Goal: Information Seeking & Learning: Learn about a topic

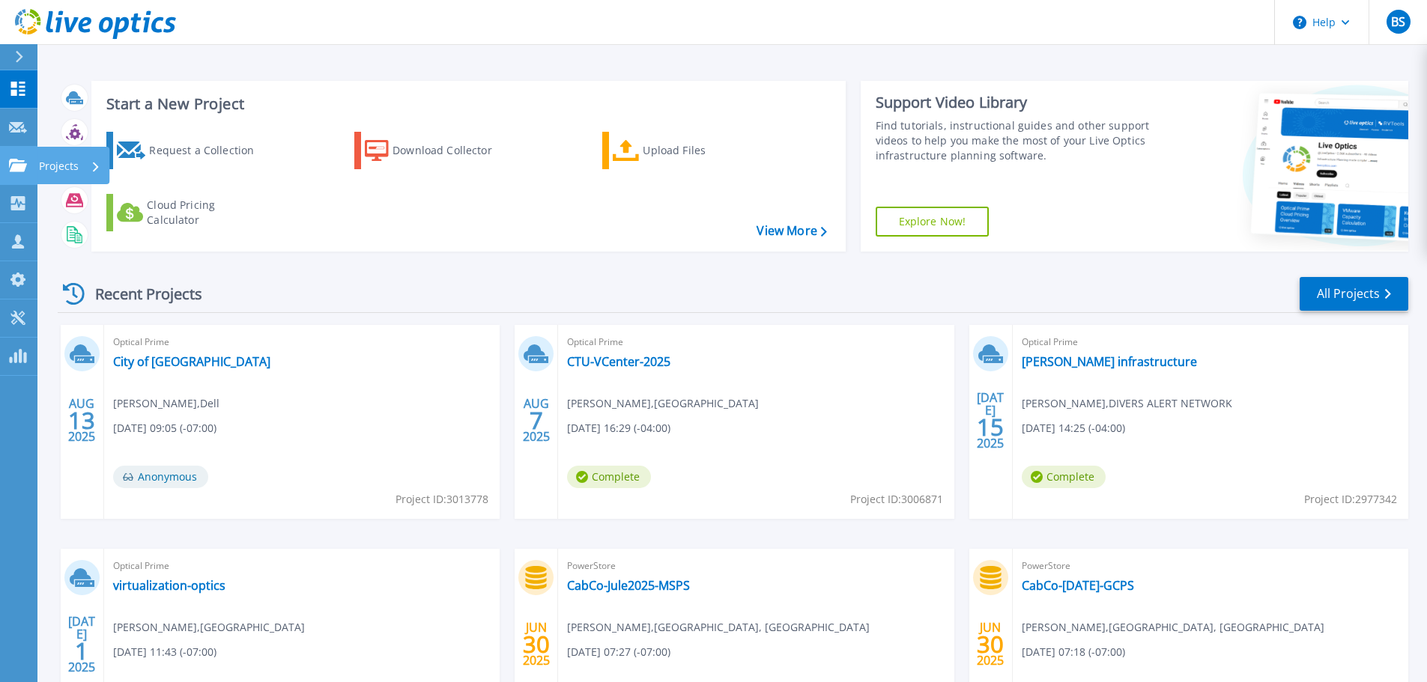
click at [22, 165] on icon at bounding box center [18, 165] width 18 height 13
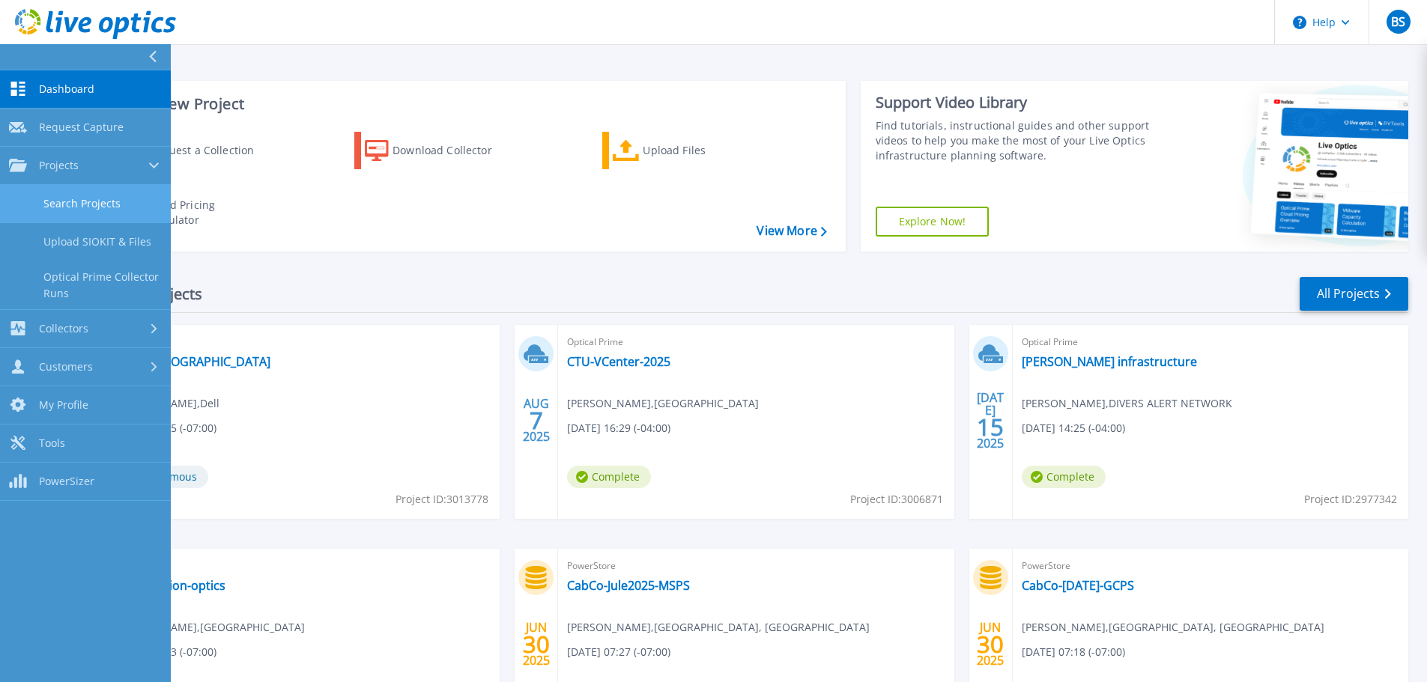
click at [57, 205] on link "Search Projects" at bounding box center [85, 204] width 171 height 38
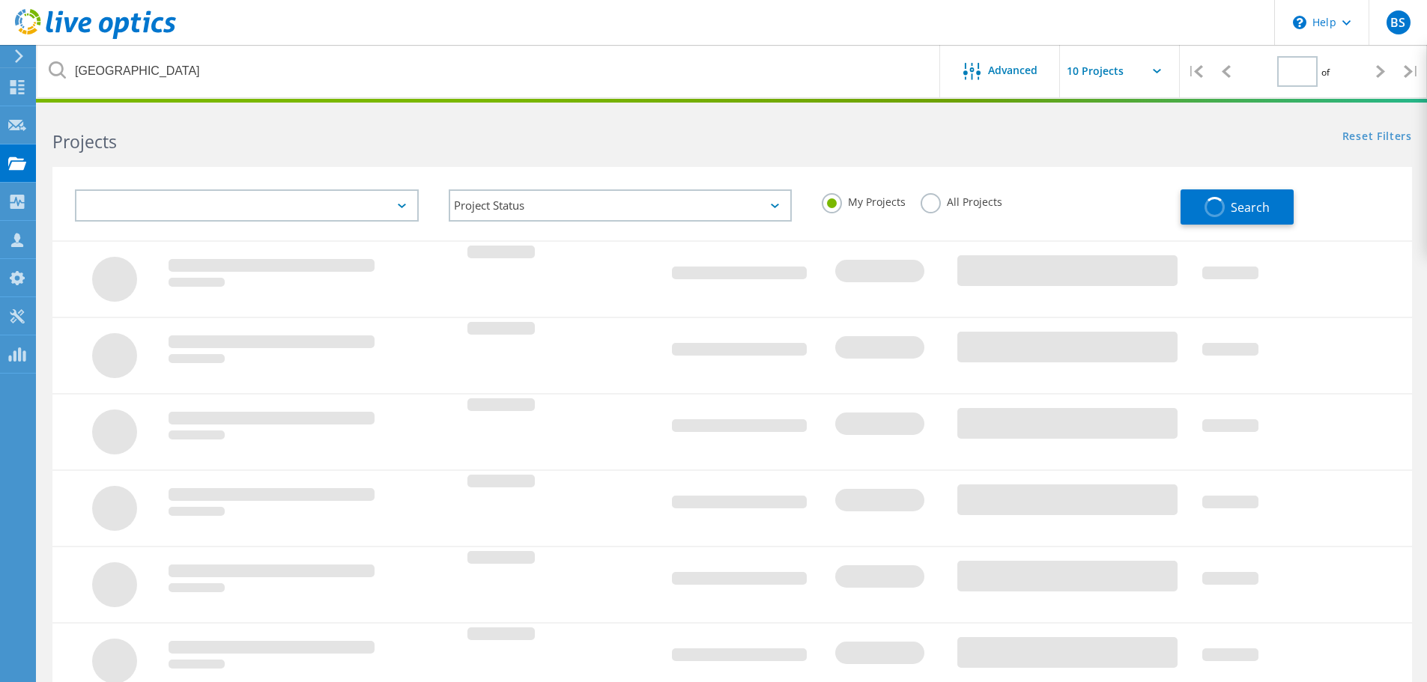
type input "1"
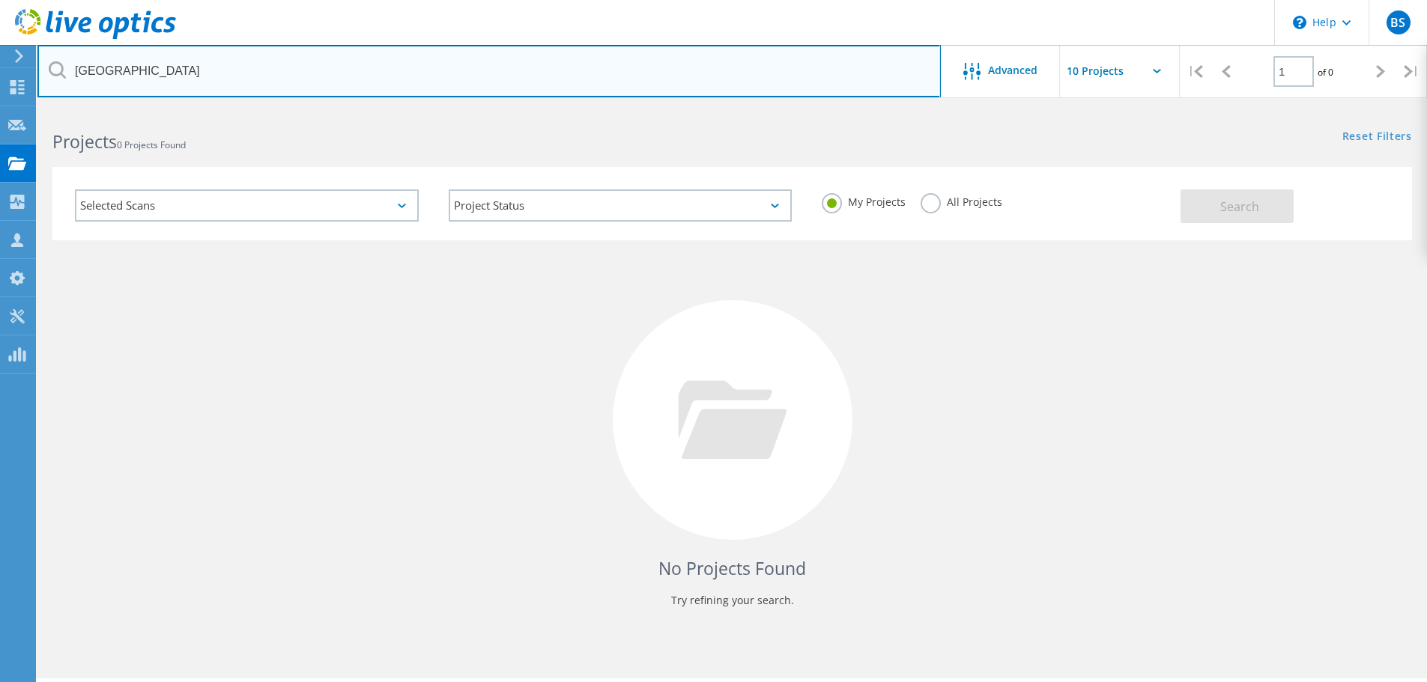
drag, startPoint x: 160, startPoint y: 64, endPoint x: 68, endPoint y: 67, distance: 92.2
click at [70, 67] on input "Davie County" at bounding box center [488, 71] width 903 height 52
type input "Asotin"
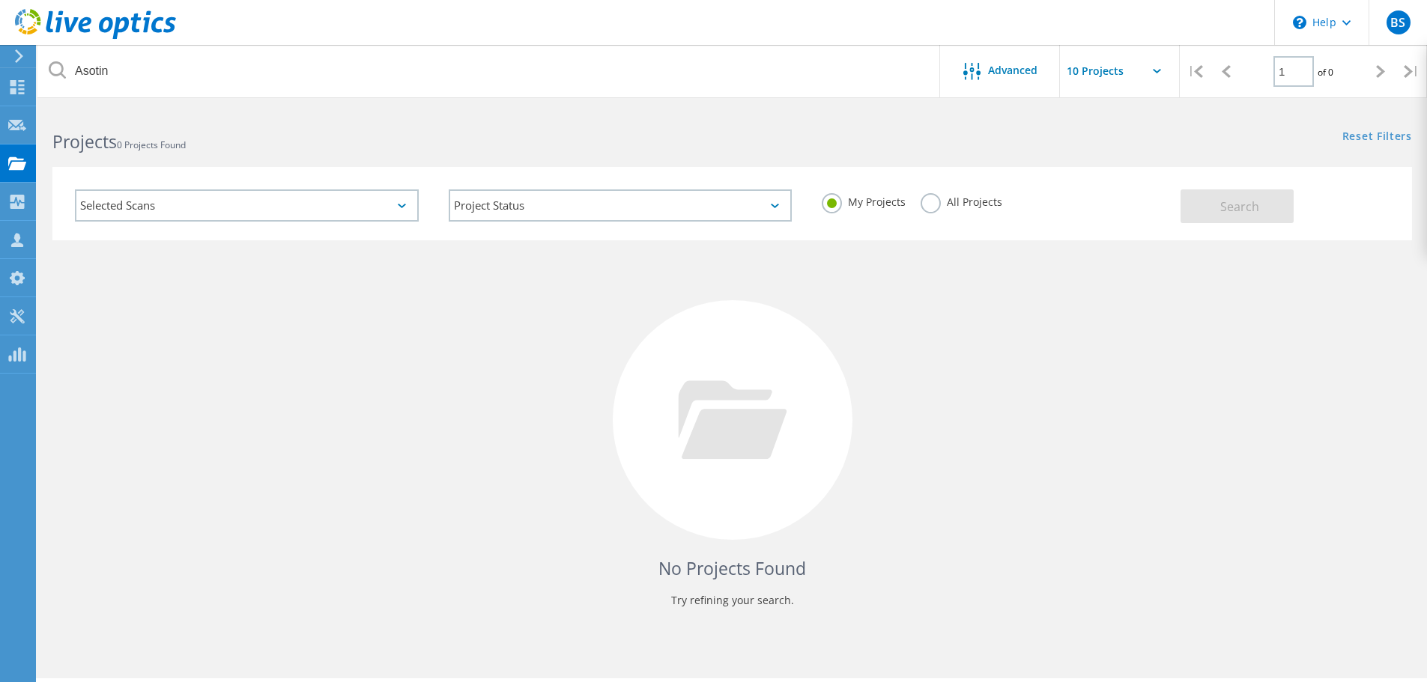
click at [928, 202] on label "All Projects" at bounding box center [961, 200] width 82 height 14
click at [0, 0] on input "All Projects" at bounding box center [0, 0] width 0 height 0
click at [1219, 207] on button "Search" at bounding box center [1236, 206] width 113 height 34
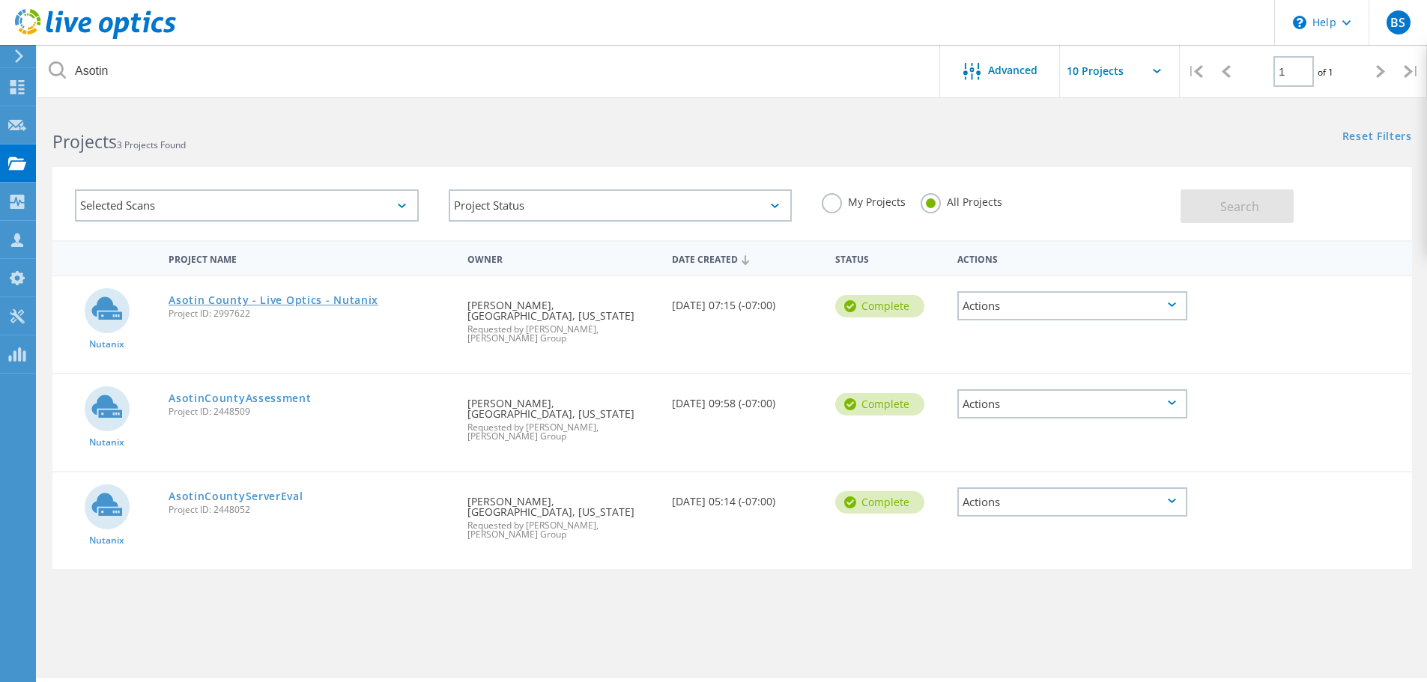
click at [320, 299] on link "Asotin County - Live Optics - Nutanix" at bounding box center [273, 300] width 210 height 10
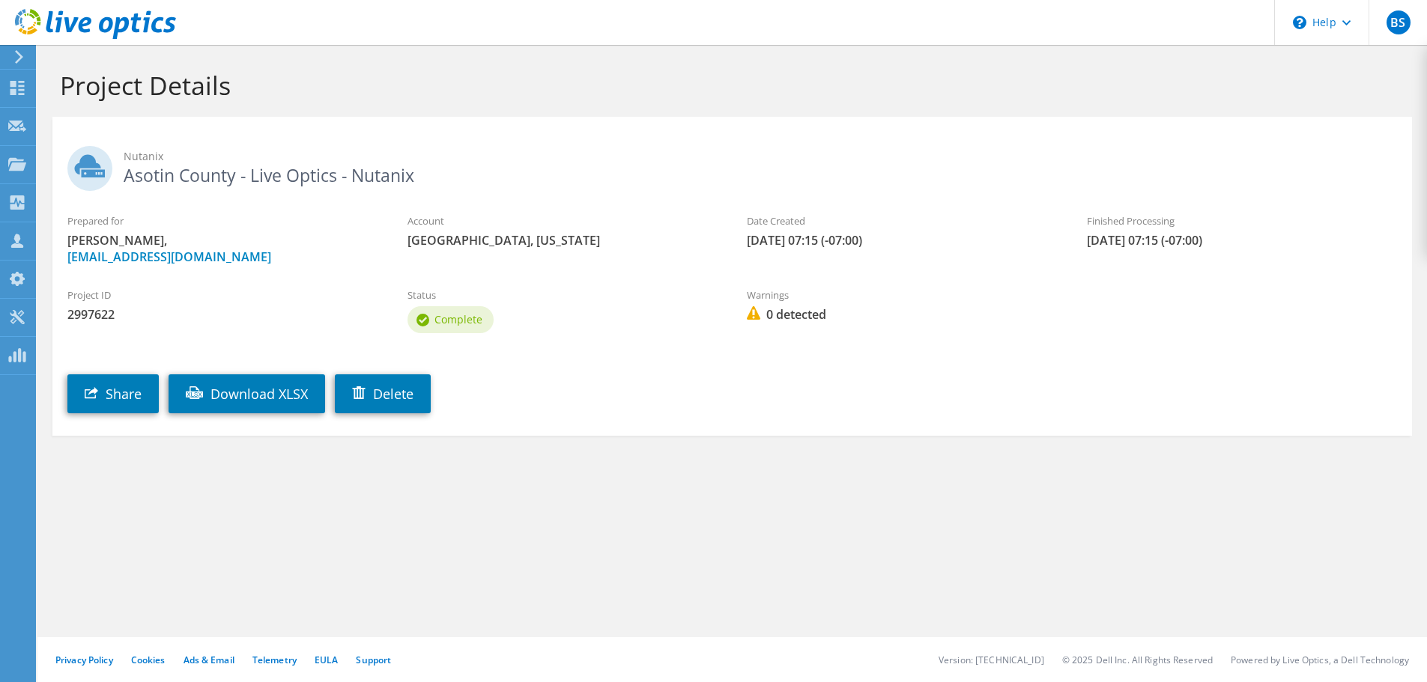
click at [42, 231] on section "Project Details Nutanix Asotin County - Live Optics - Nutanix Prepared for [PER…" at bounding box center [731, 285] width 1389 height 481
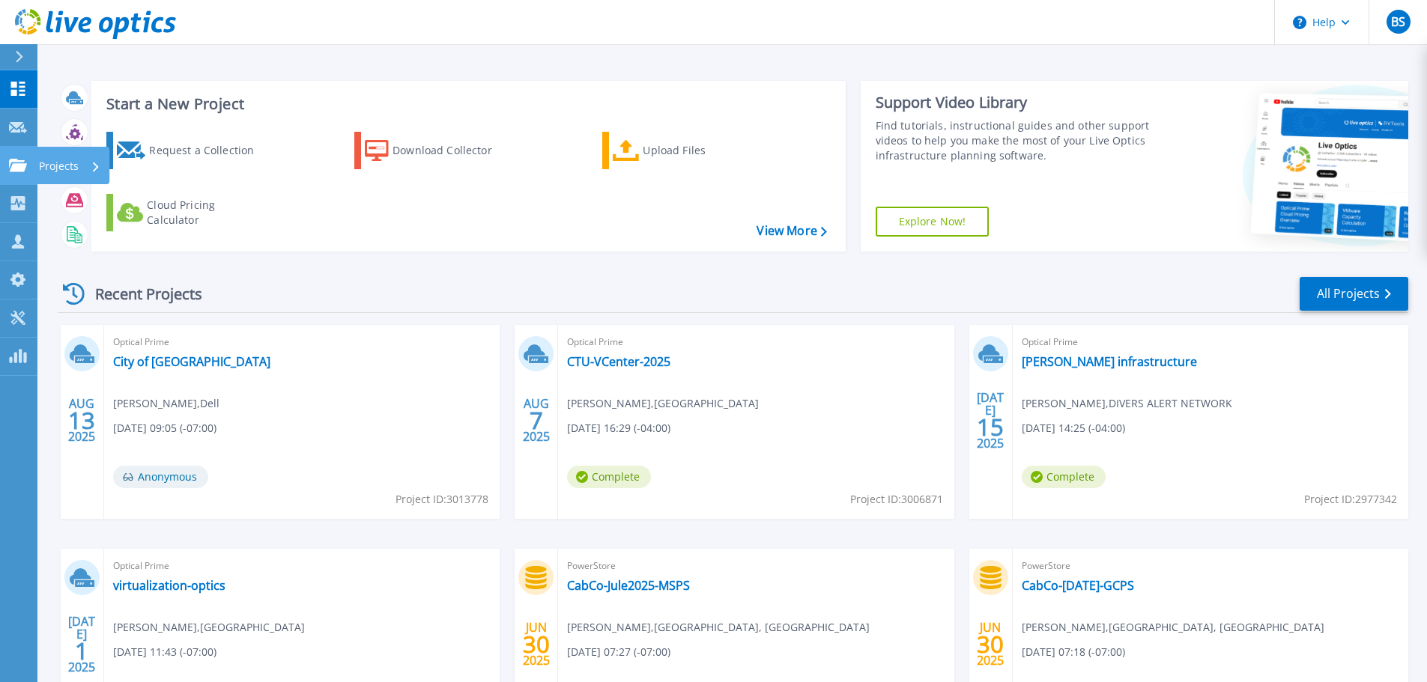
click at [16, 171] on icon at bounding box center [18, 165] width 18 height 13
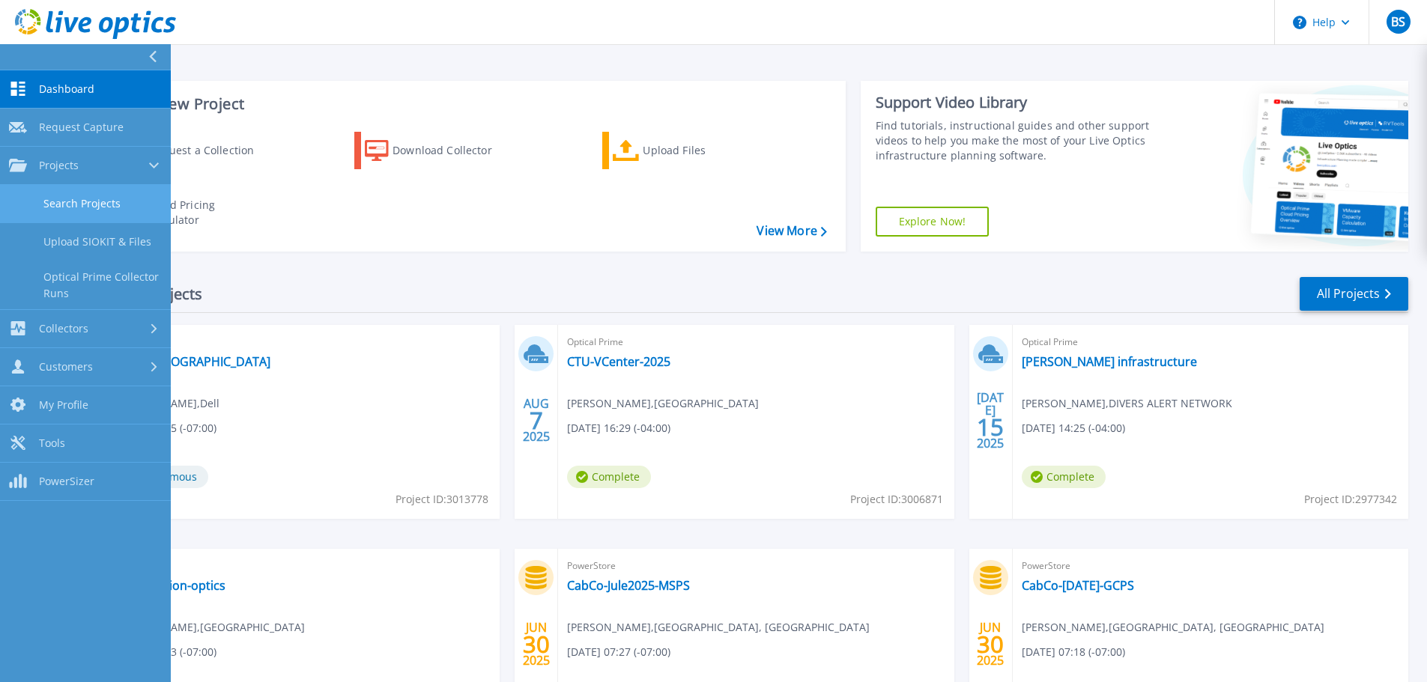
click at [54, 204] on link "Search Projects" at bounding box center [85, 204] width 171 height 38
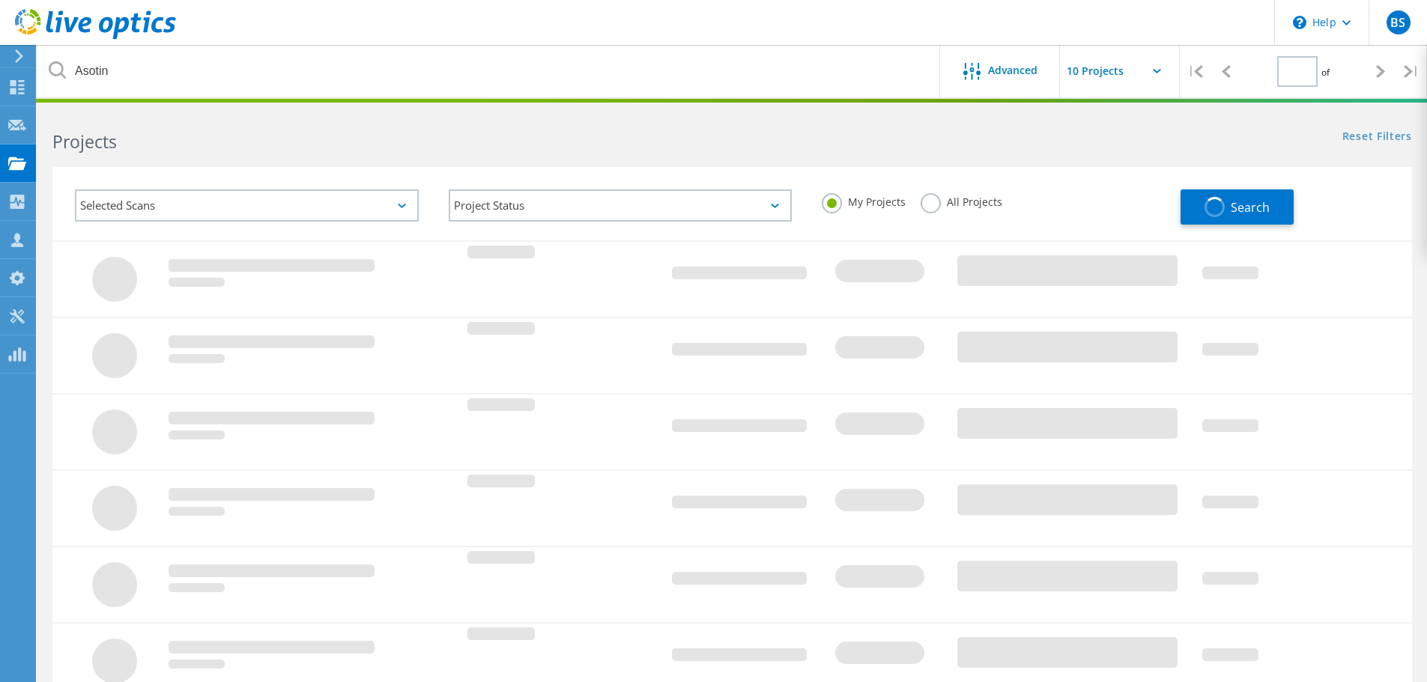
type input "1"
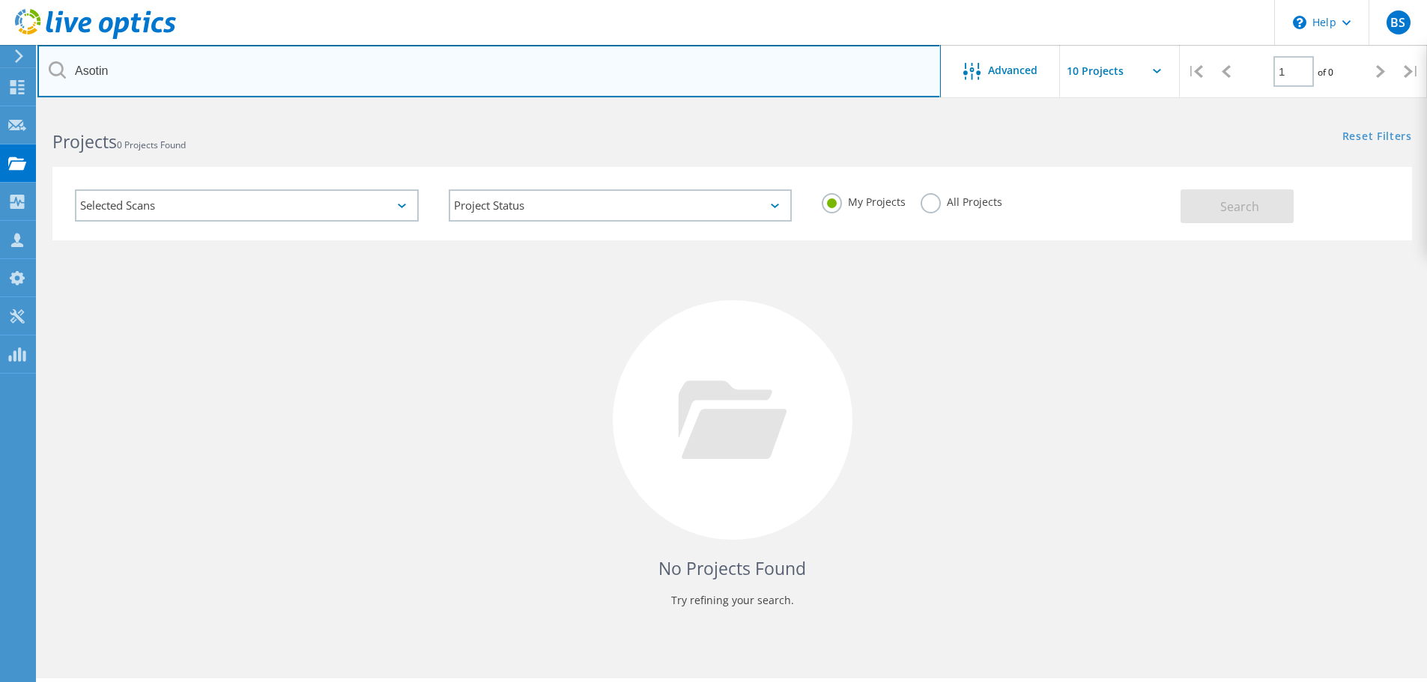
drag, startPoint x: 184, startPoint y: 76, endPoint x: 54, endPoint y: 76, distance: 130.3
click at [54, 76] on div "Asotin" at bounding box center [488, 71] width 902 height 52
type input "Confluence"
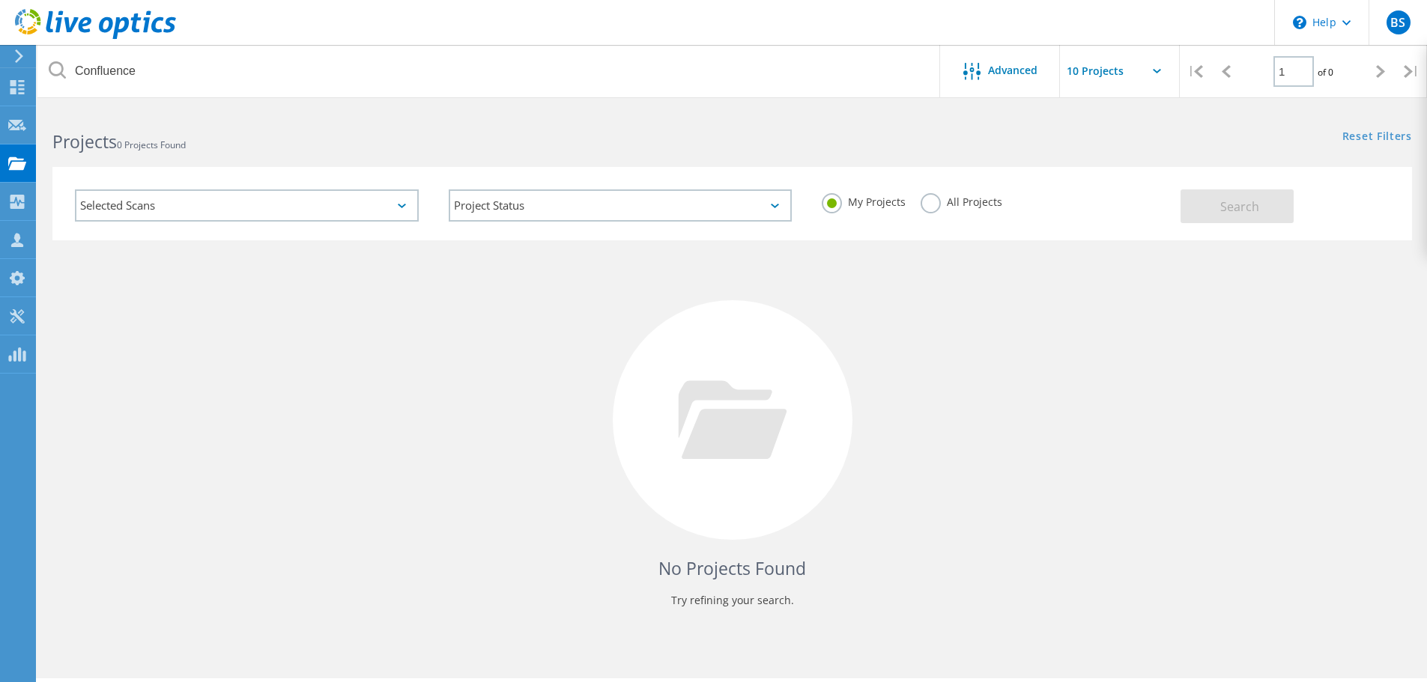
click at [936, 200] on label "All Projects" at bounding box center [961, 200] width 82 height 14
click at [0, 0] on input "All Projects" at bounding box center [0, 0] width 0 height 0
click at [1221, 207] on span "Search" at bounding box center [1239, 206] width 39 height 16
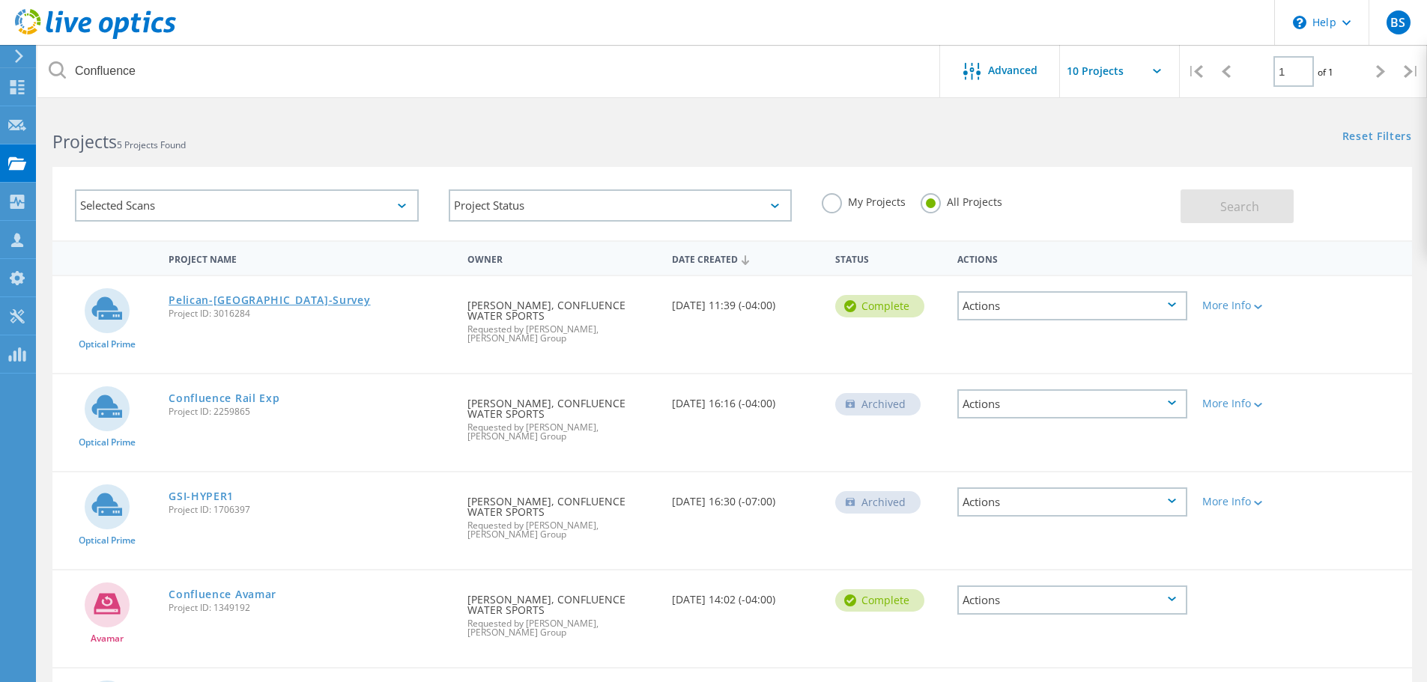
click at [257, 298] on link "Pelican-[GEOGRAPHIC_DATA]-Survey" at bounding box center [268, 300] width 201 height 10
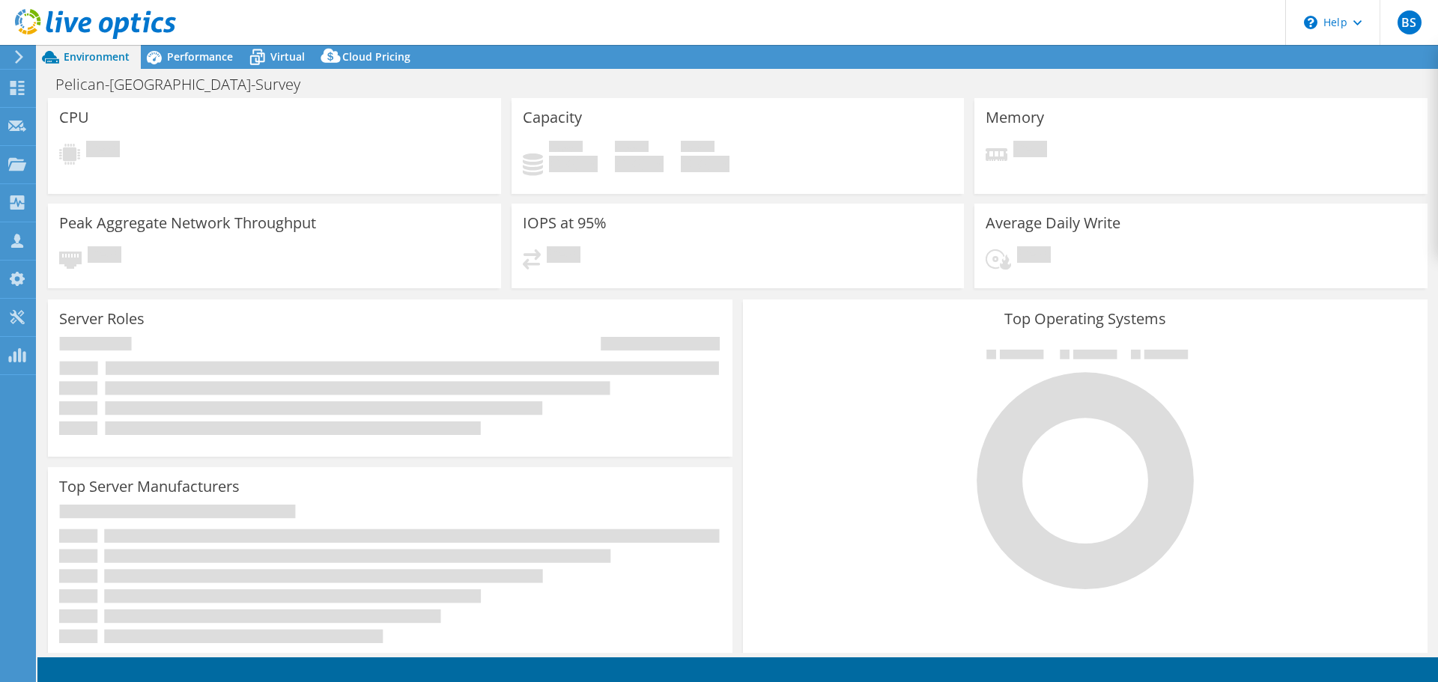
select select "USD"
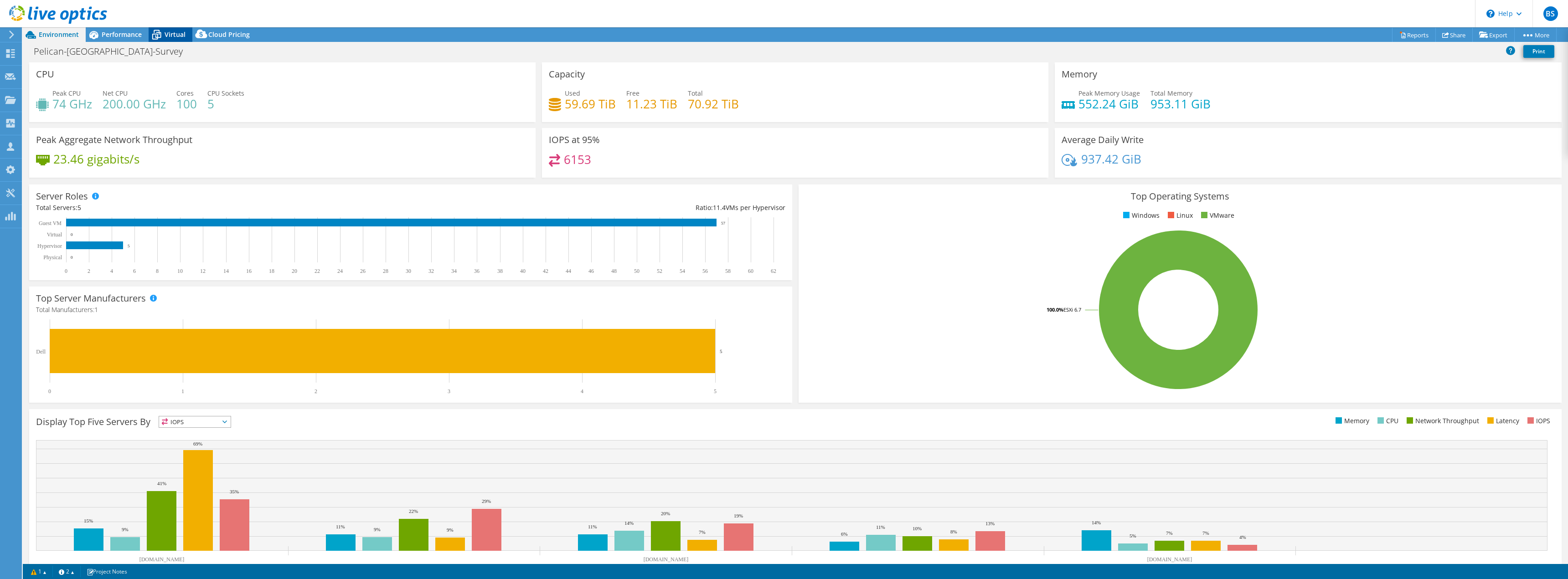
click at [179, 33] on span "Virtual" at bounding box center [175, 34] width 21 height 9
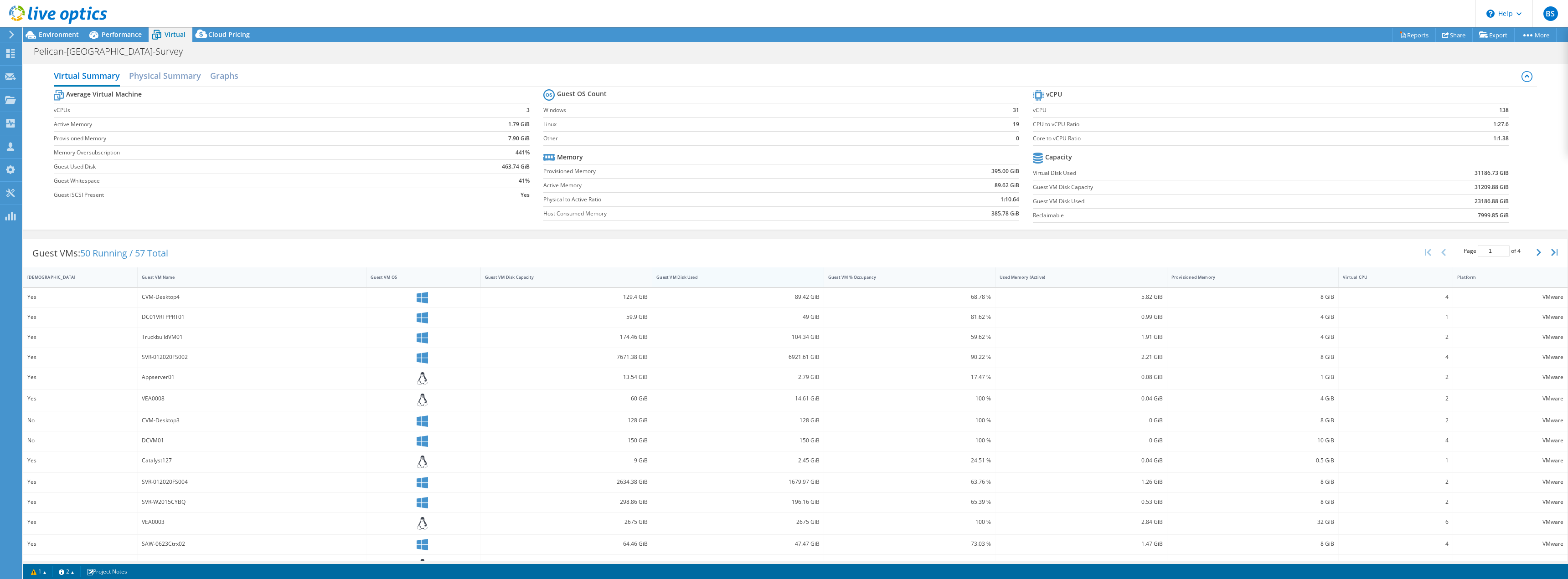
click at [737, 276] on div "Guest VM Disk Used" at bounding box center [732, 277] width 152 height 6
click at [875, 276] on div "Virtual CPU" at bounding box center [1390, 277] width 95 height 6
click at [124, 36] on span "Performance" at bounding box center [122, 34] width 40 height 9
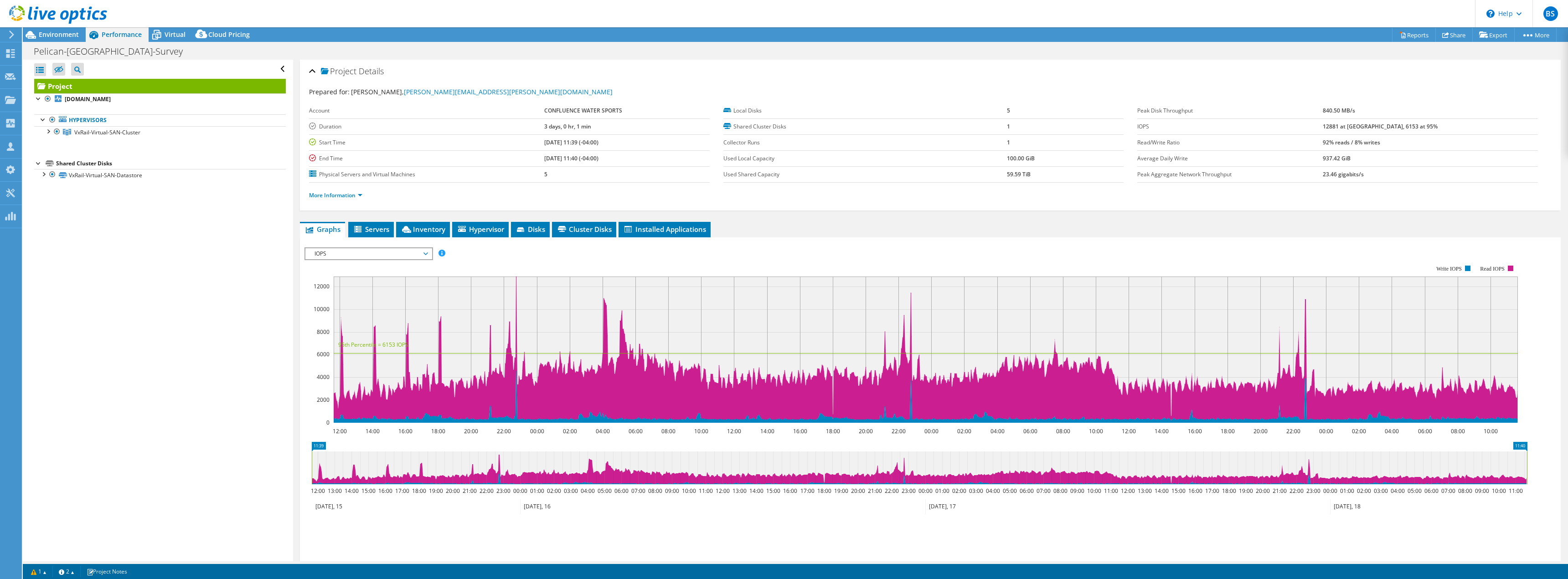
click at [364, 251] on span "IOPS" at bounding box center [368, 254] width 117 height 11
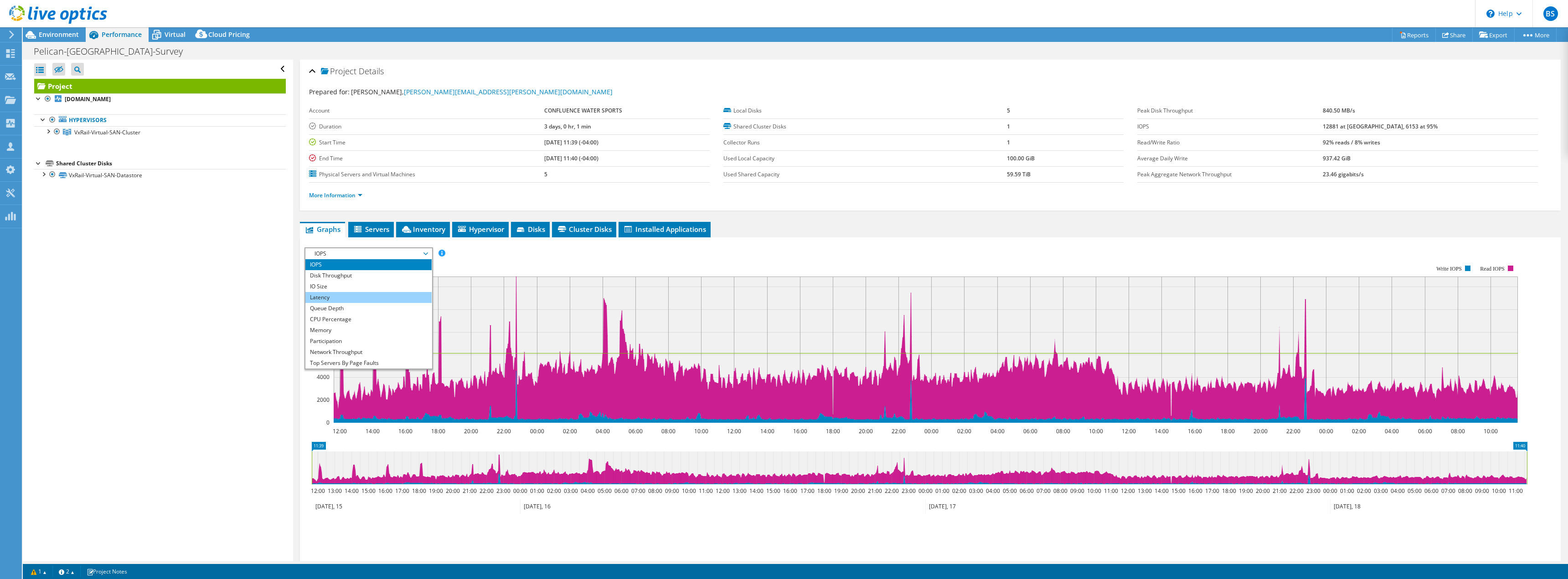
click at [342, 299] on li "Latency" at bounding box center [368, 297] width 126 height 11
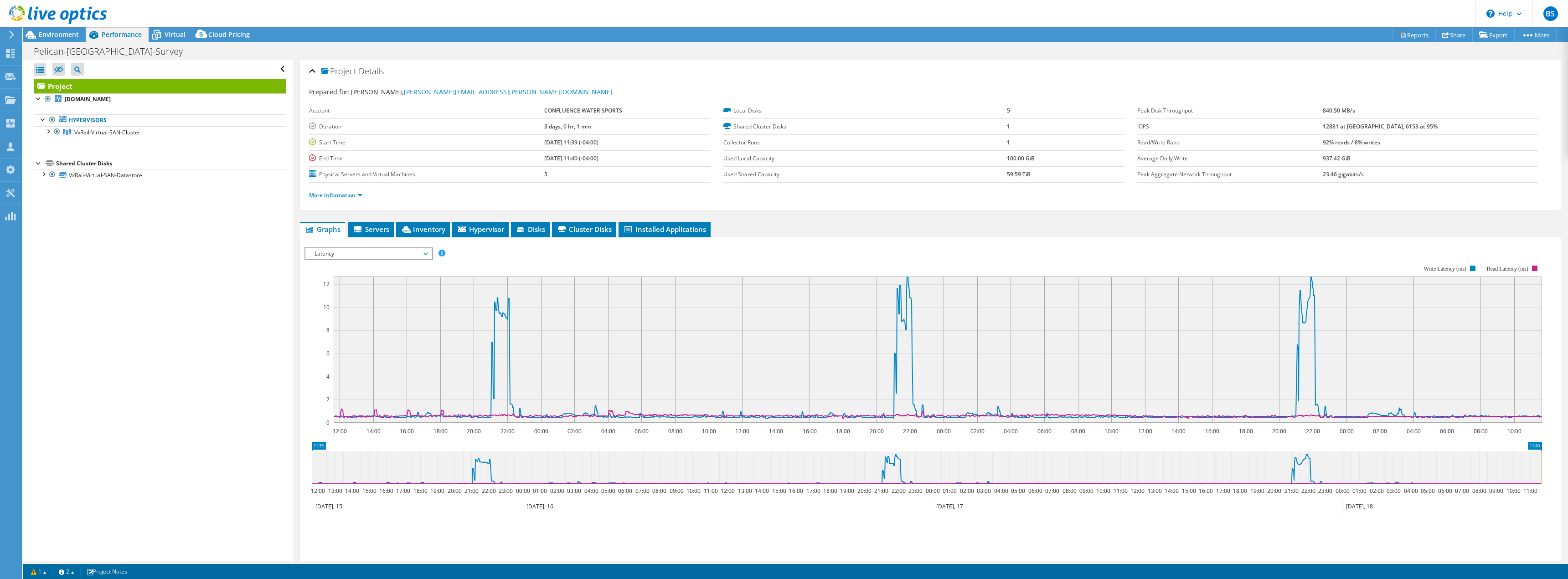
click at [354, 255] on span "Latency" at bounding box center [368, 254] width 117 height 11
click at [341, 276] on li "Disk Throughput" at bounding box center [368, 276] width 126 height 11
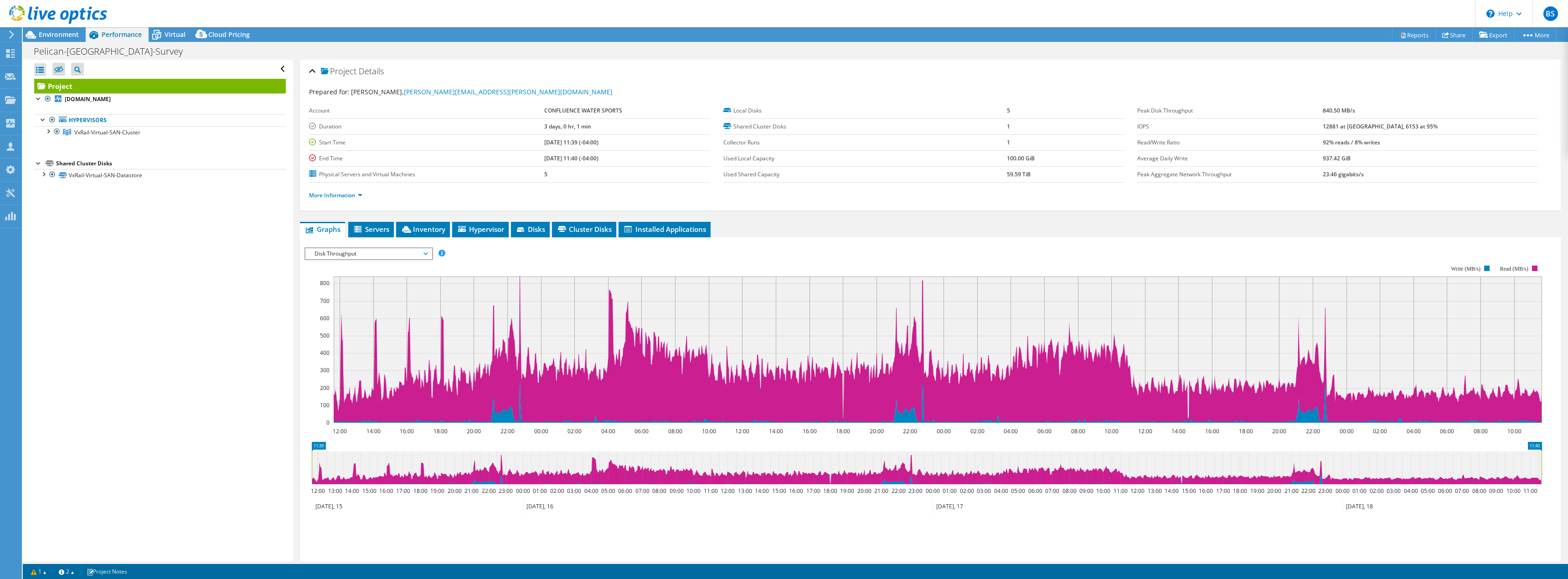
click at [378, 254] on span "Disk Throughput" at bounding box center [368, 254] width 117 height 11
click at [327, 288] on li "IO Size" at bounding box center [368, 286] width 126 height 11
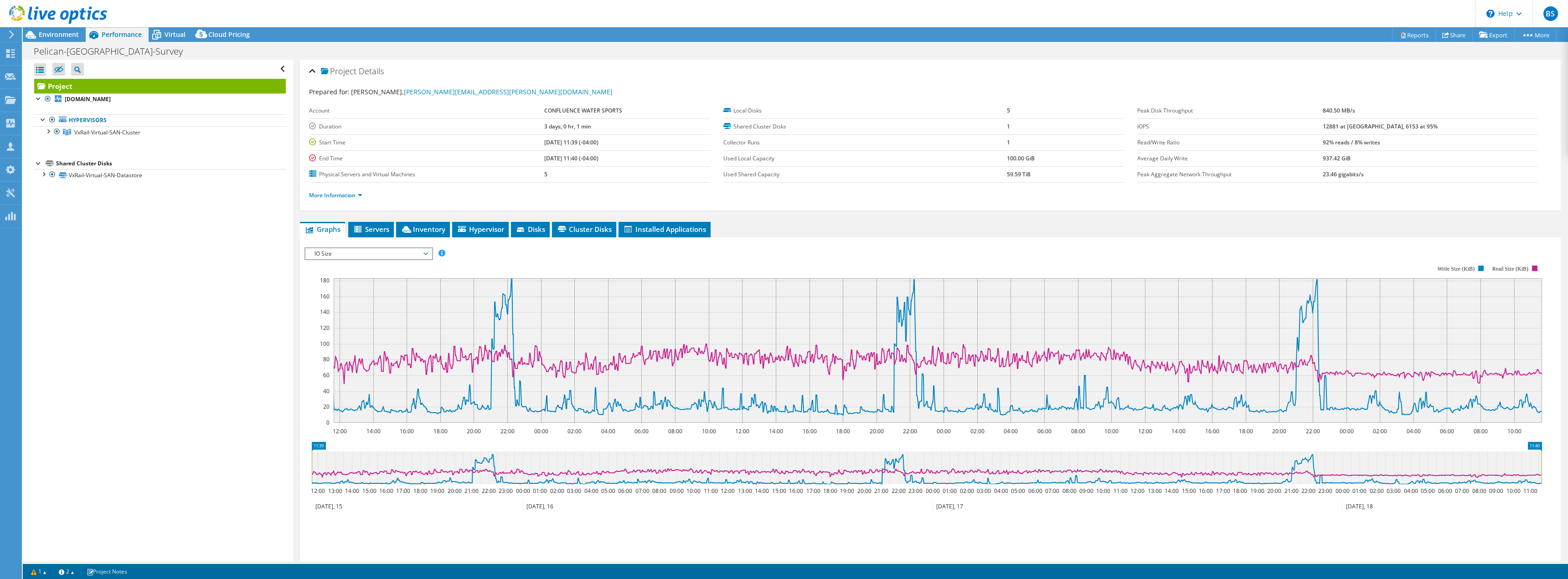
click at [354, 254] on span "IO Size" at bounding box center [368, 254] width 117 height 11
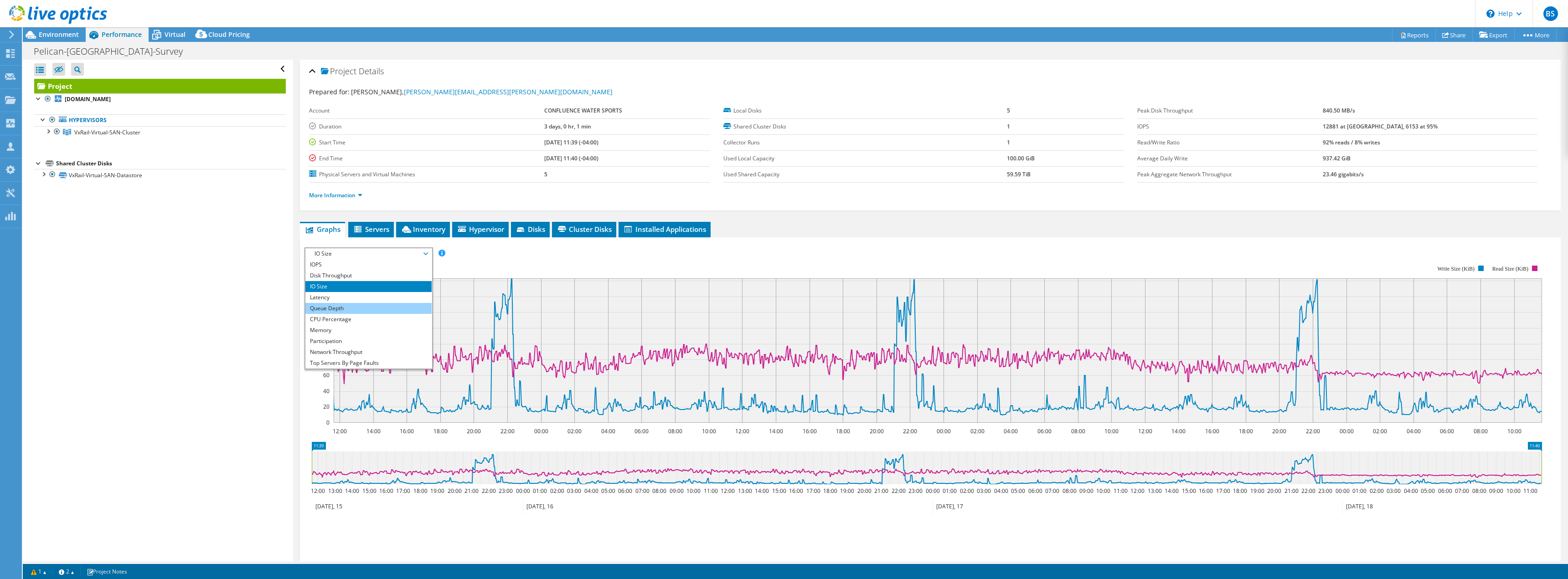
click at [329, 309] on li "Queue Depth" at bounding box center [368, 308] width 126 height 11
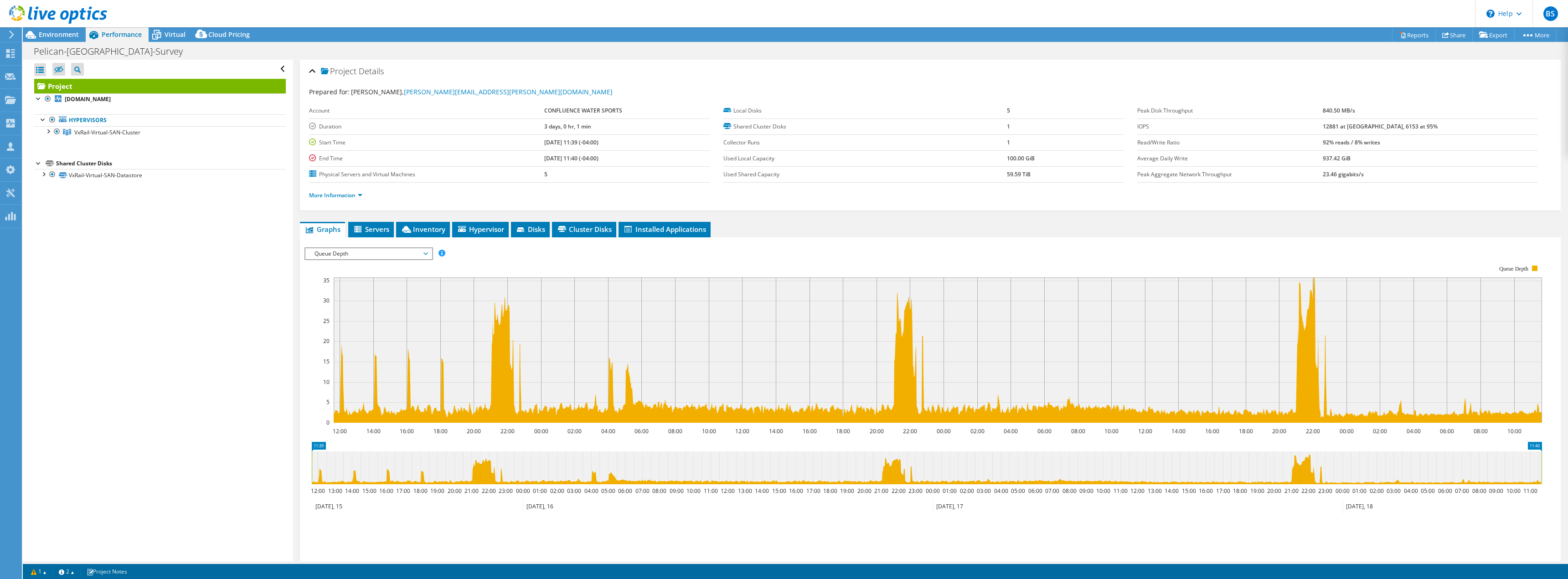
click at [356, 254] on span "Queue Depth" at bounding box center [368, 254] width 117 height 11
click at [333, 318] on li "CPU Percentage" at bounding box center [368, 319] width 126 height 11
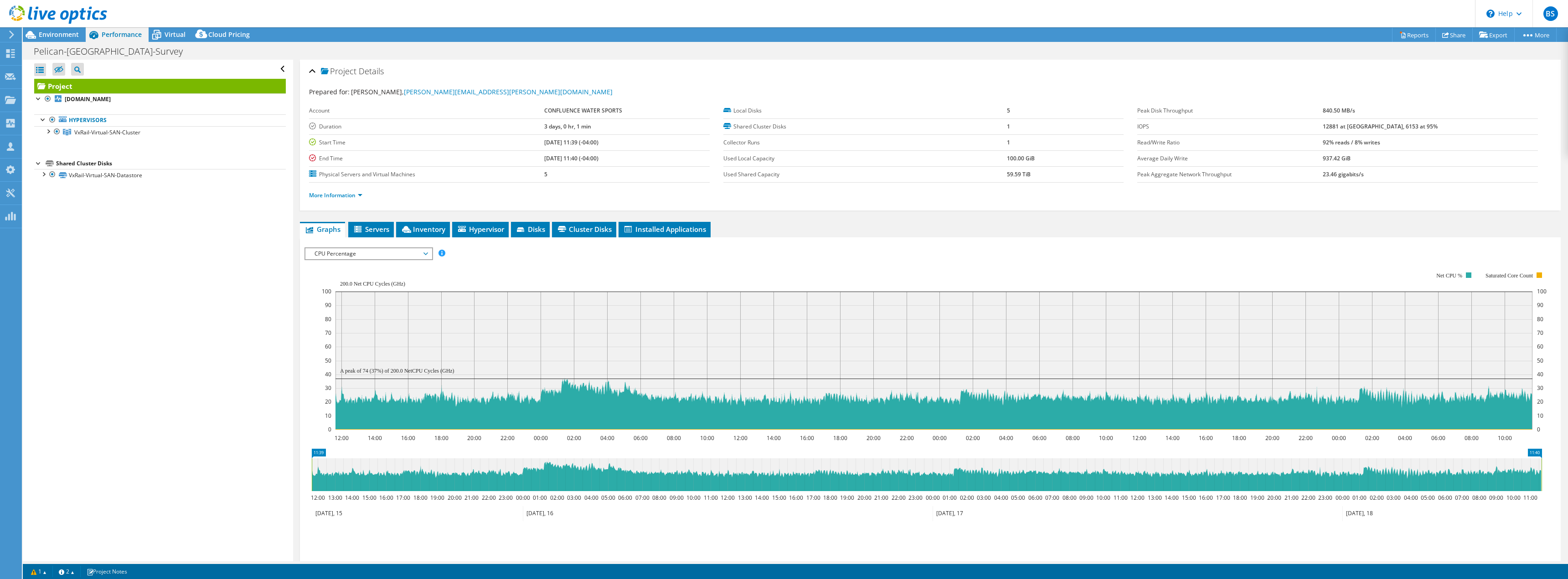
click at [353, 252] on span "CPU Percentage" at bounding box center [368, 254] width 117 height 11
click at [326, 333] on li "Memory" at bounding box center [368, 330] width 126 height 11
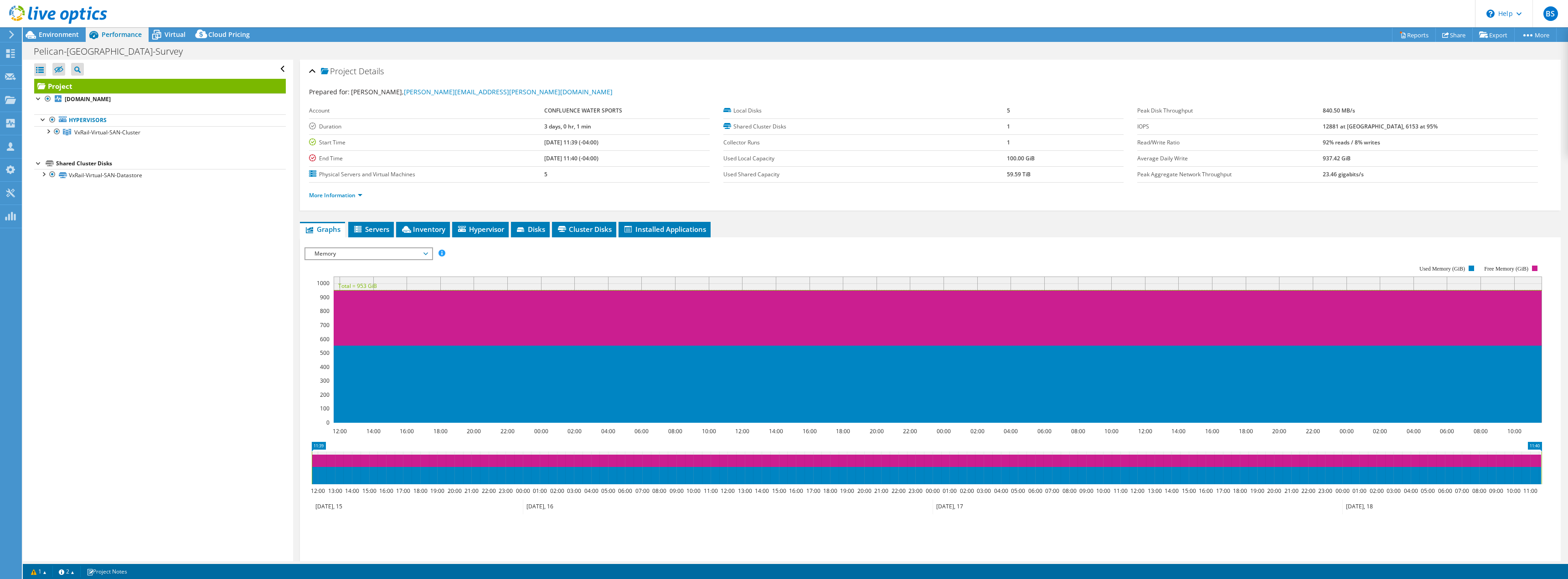
click at [339, 255] on span "Memory" at bounding box center [368, 254] width 117 height 11
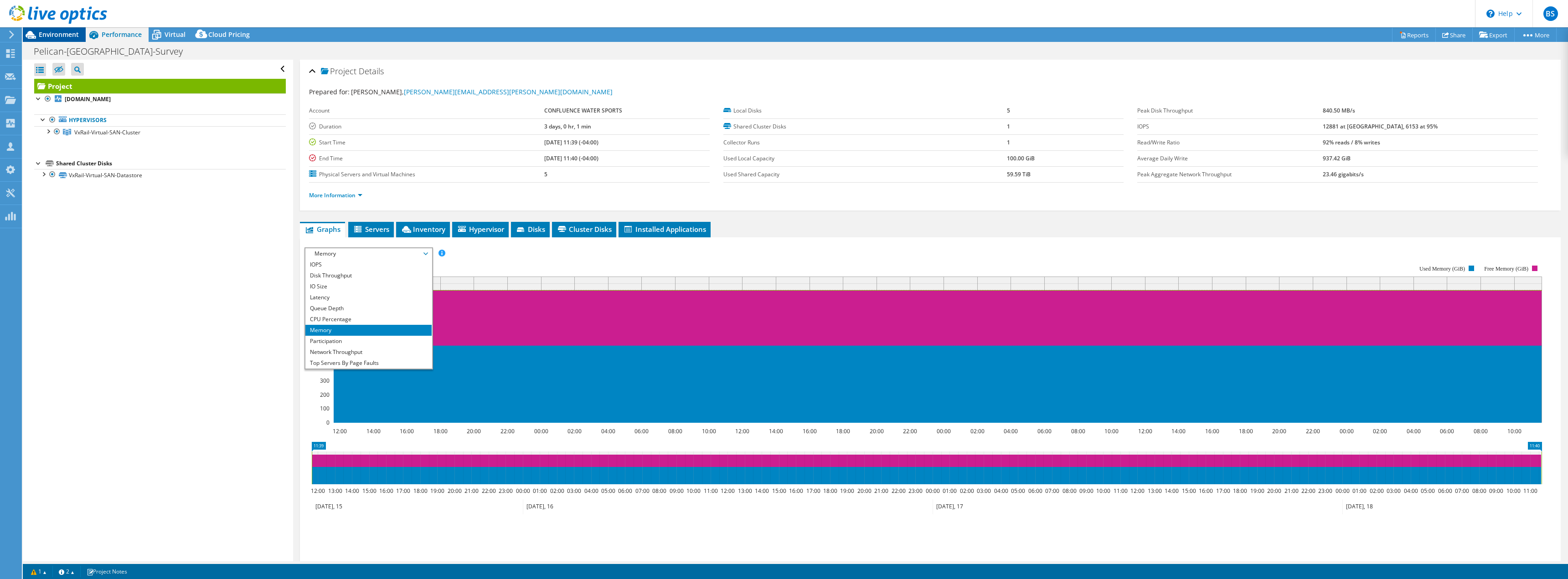
click at [55, 36] on span "Environment" at bounding box center [59, 34] width 40 height 9
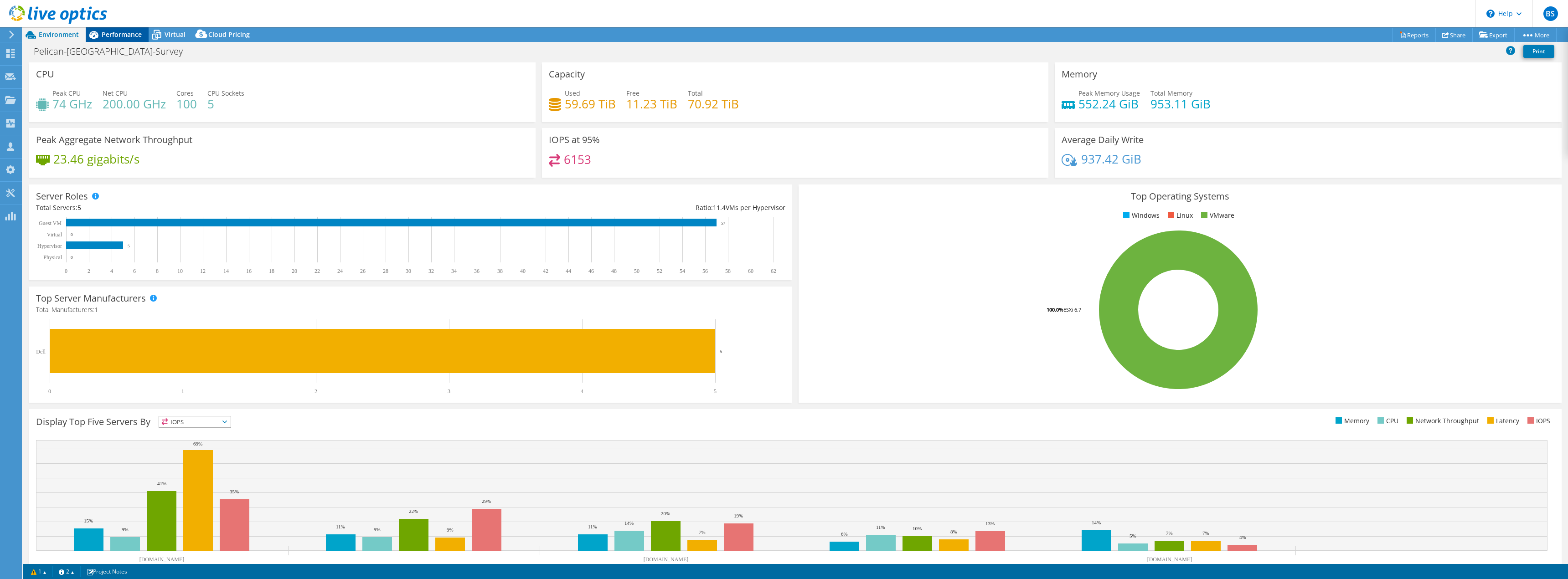
click at [130, 35] on span "Performance" at bounding box center [122, 34] width 40 height 9
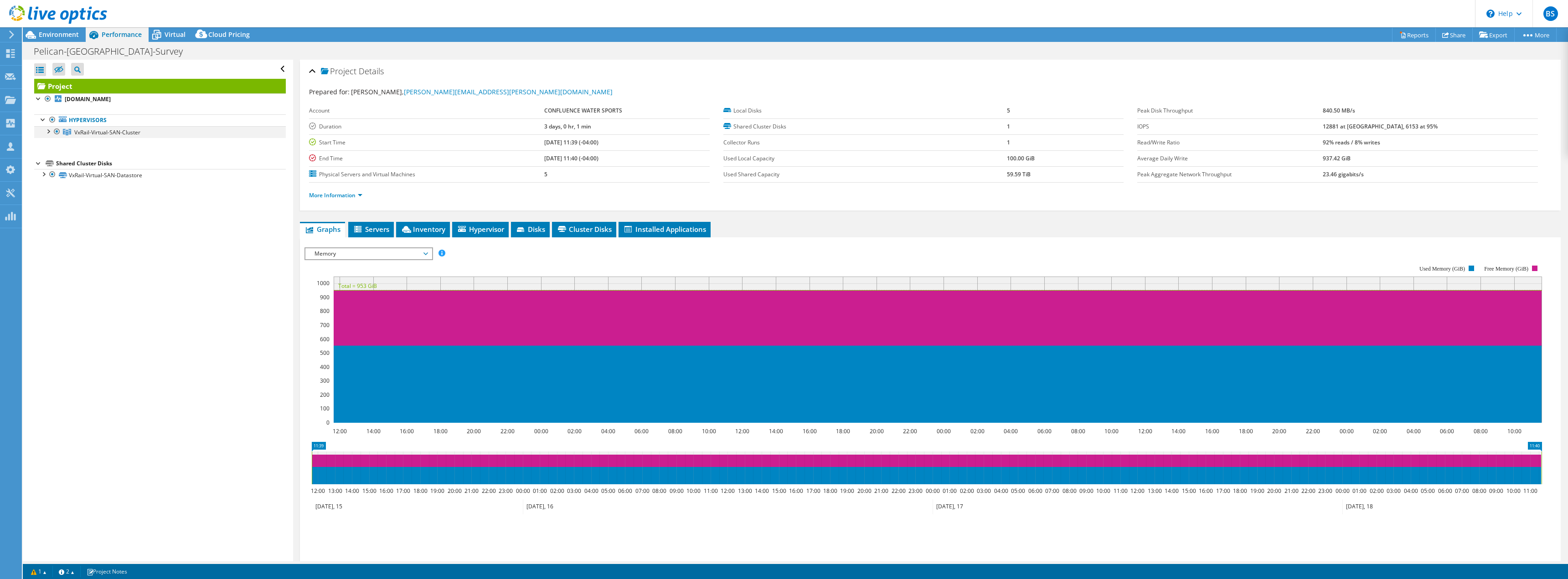
click at [47, 130] on div at bounding box center [47, 130] width 9 height 9
click at [431, 232] on span "Inventory" at bounding box center [422, 229] width 44 height 9
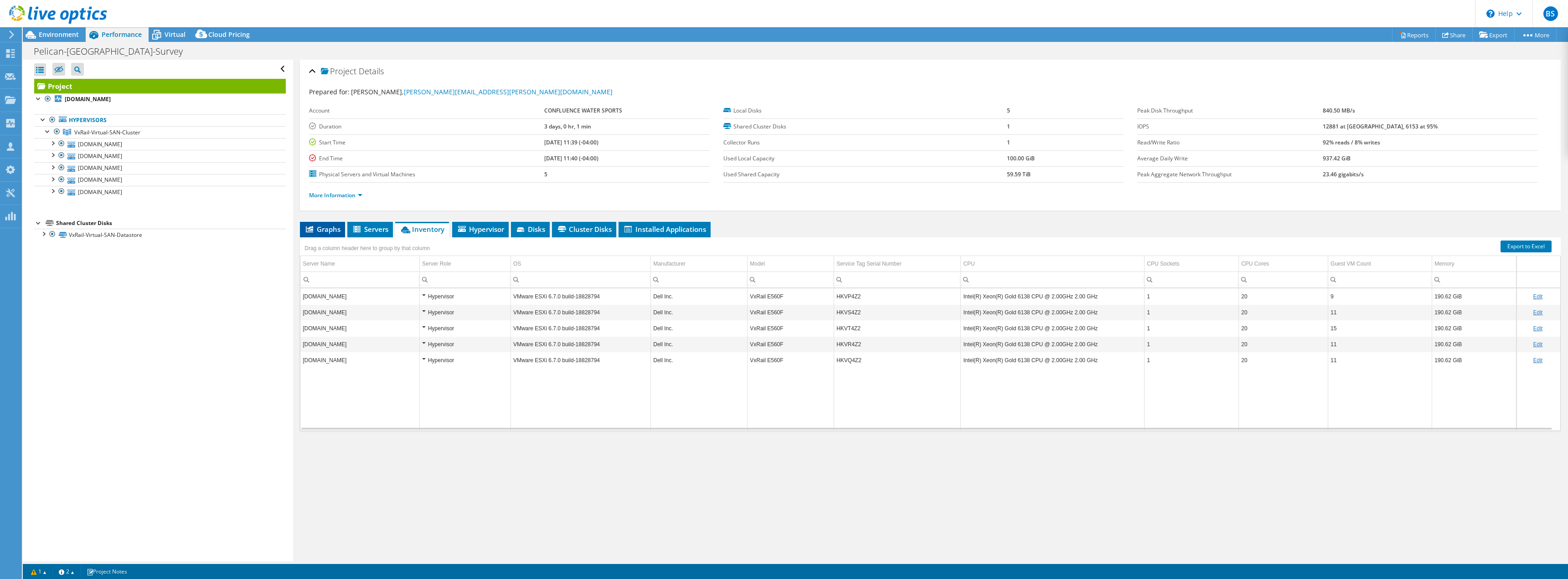
click at [331, 228] on span "Graphs" at bounding box center [322, 229] width 36 height 9
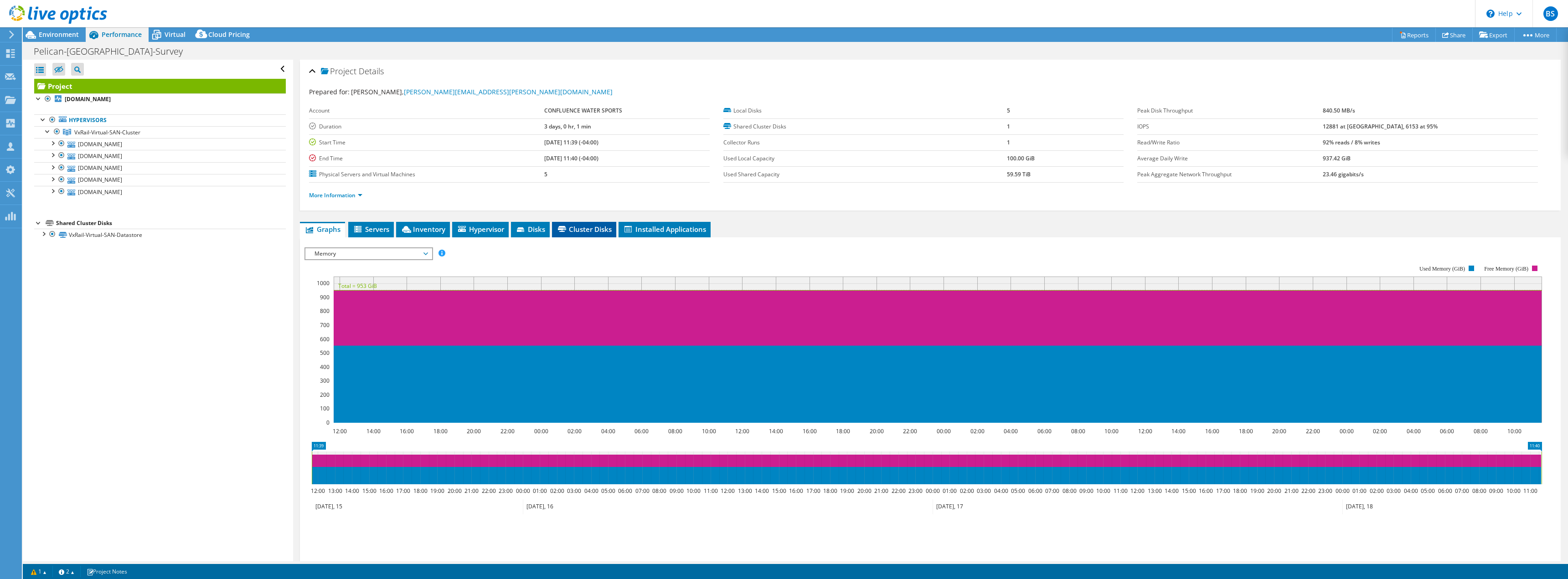
click at [586, 227] on span "Cluster Disks" at bounding box center [584, 229] width 55 height 9
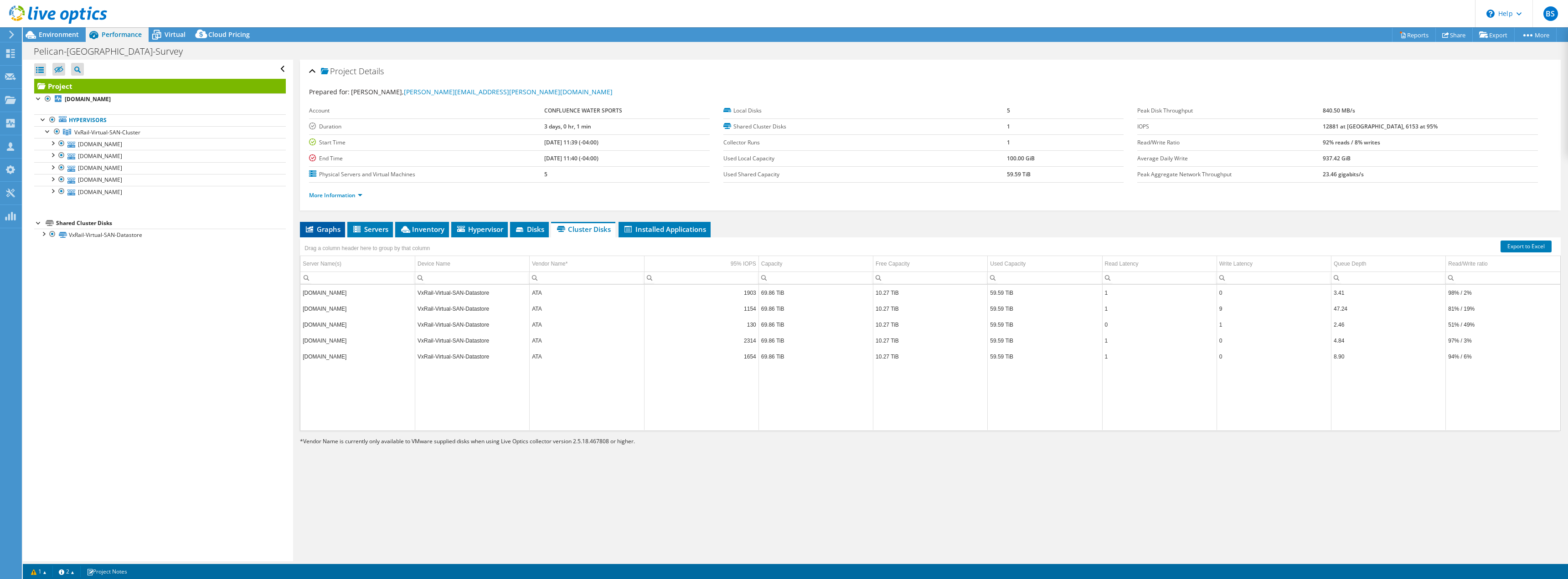
click at [322, 226] on span "Graphs" at bounding box center [322, 229] width 36 height 9
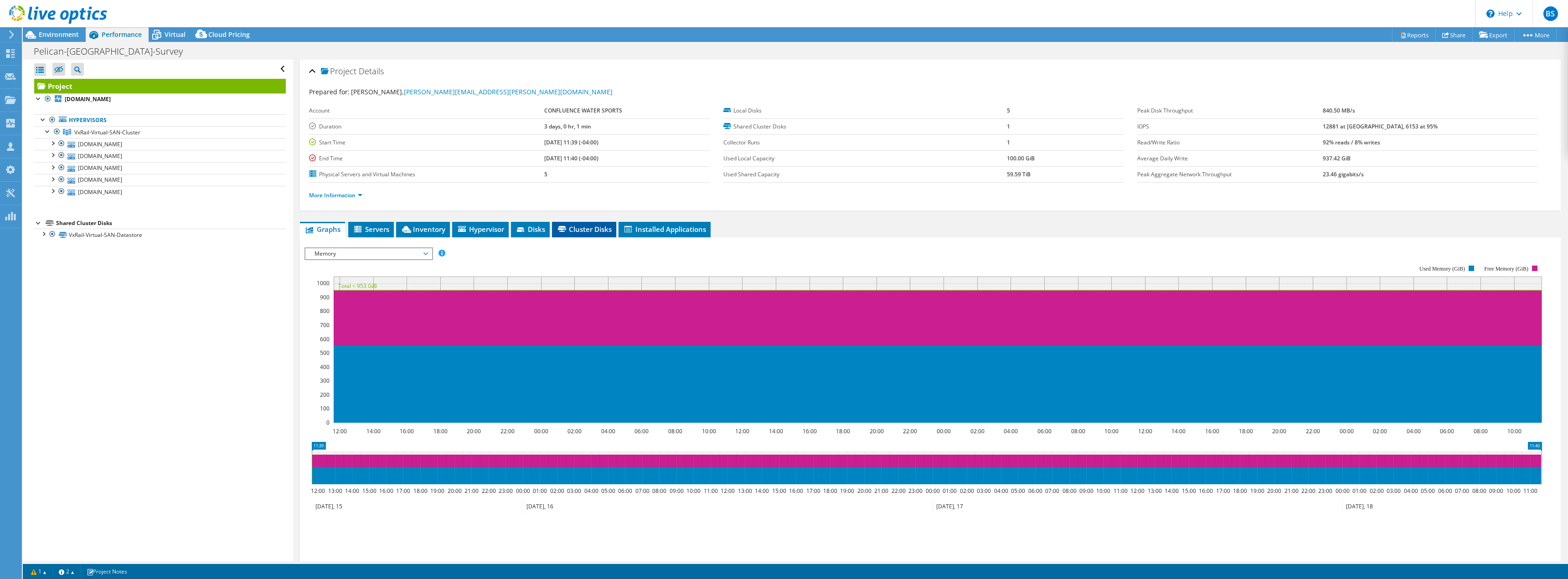
click at [587, 231] on span "Cluster Disks" at bounding box center [584, 229] width 55 height 9
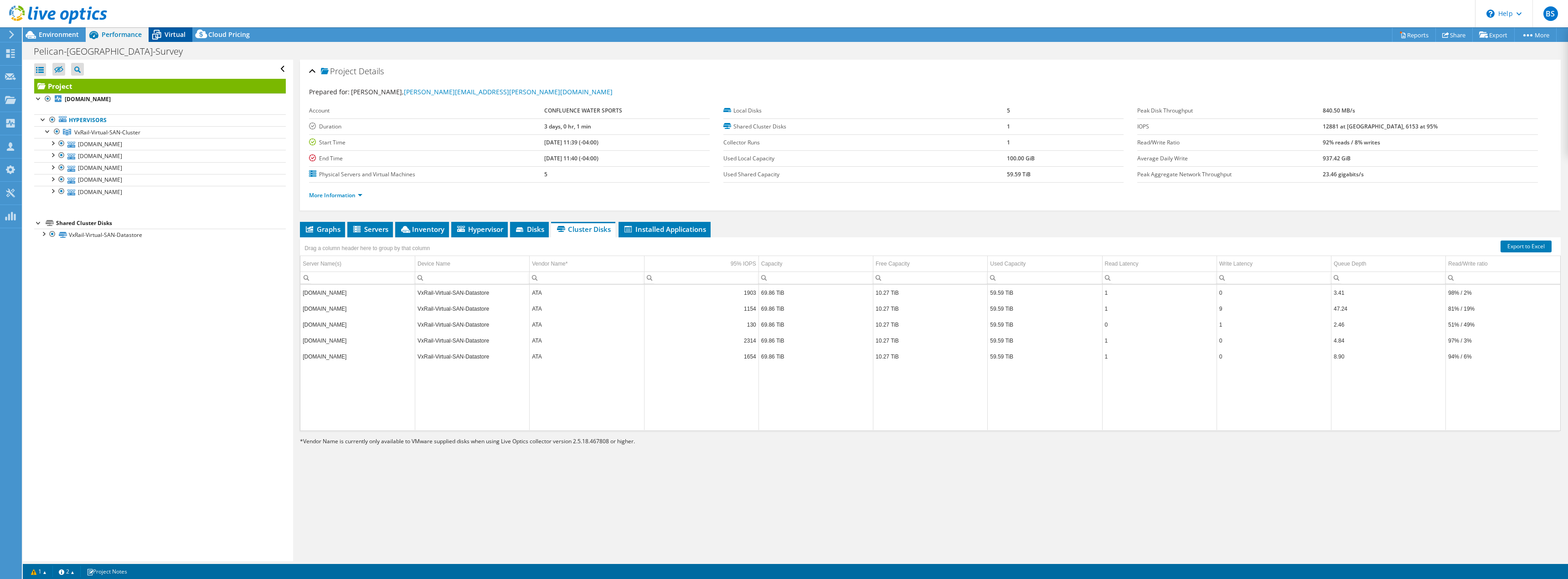
click at [177, 35] on span "Virtual" at bounding box center [175, 34] width 21 height 9
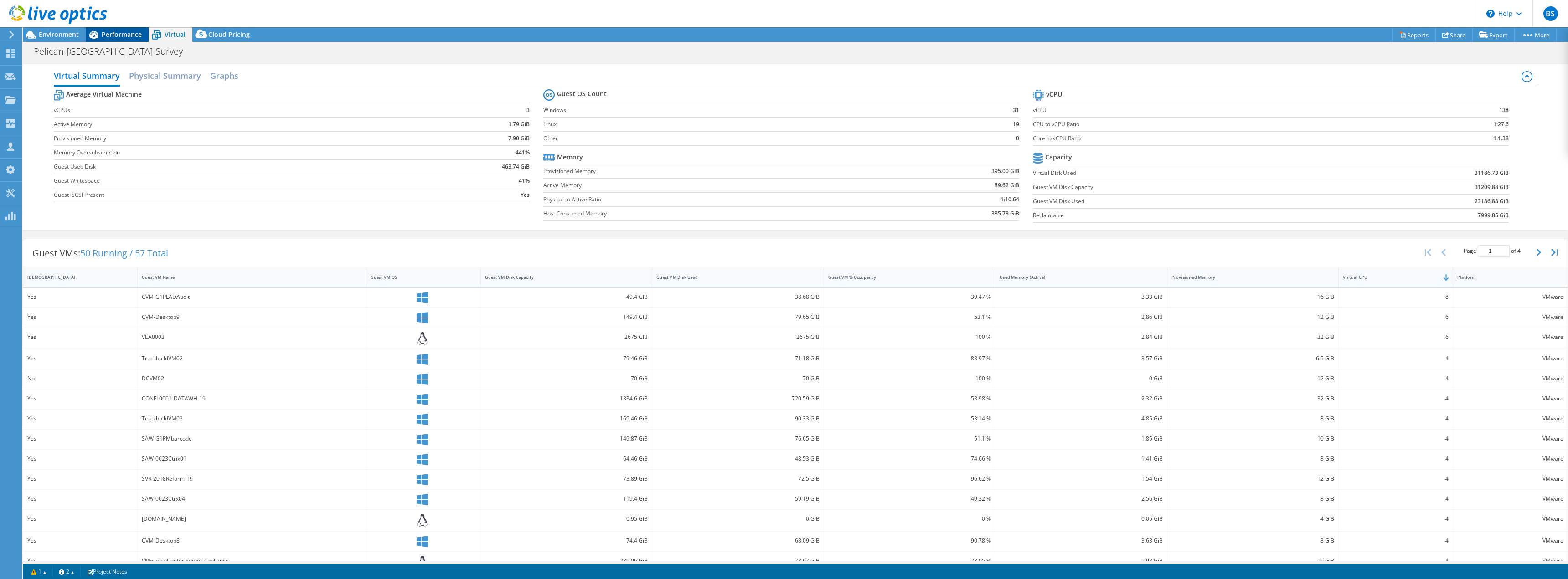
click at [125, 32] on span "Performance" at bounding box center [122, 34] width 40 height 9
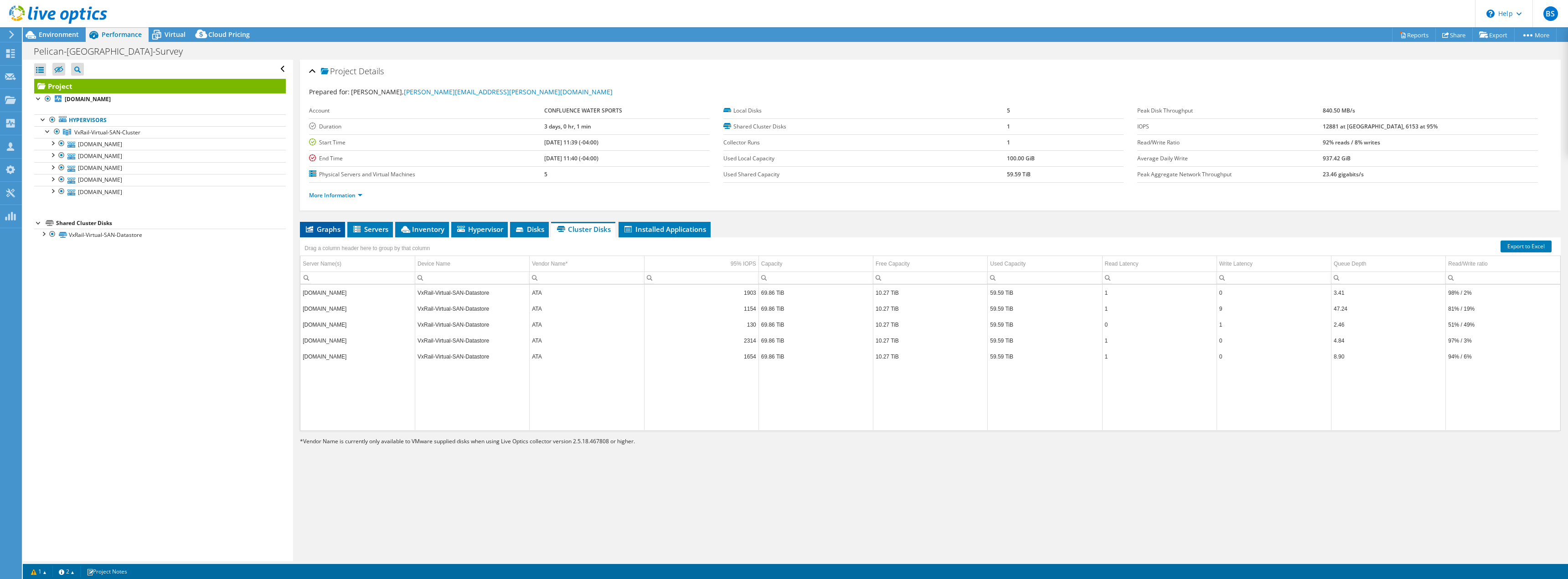
click at [335, 225] on span "Graphs" at bounding box center [322, 229] width 36 height 9
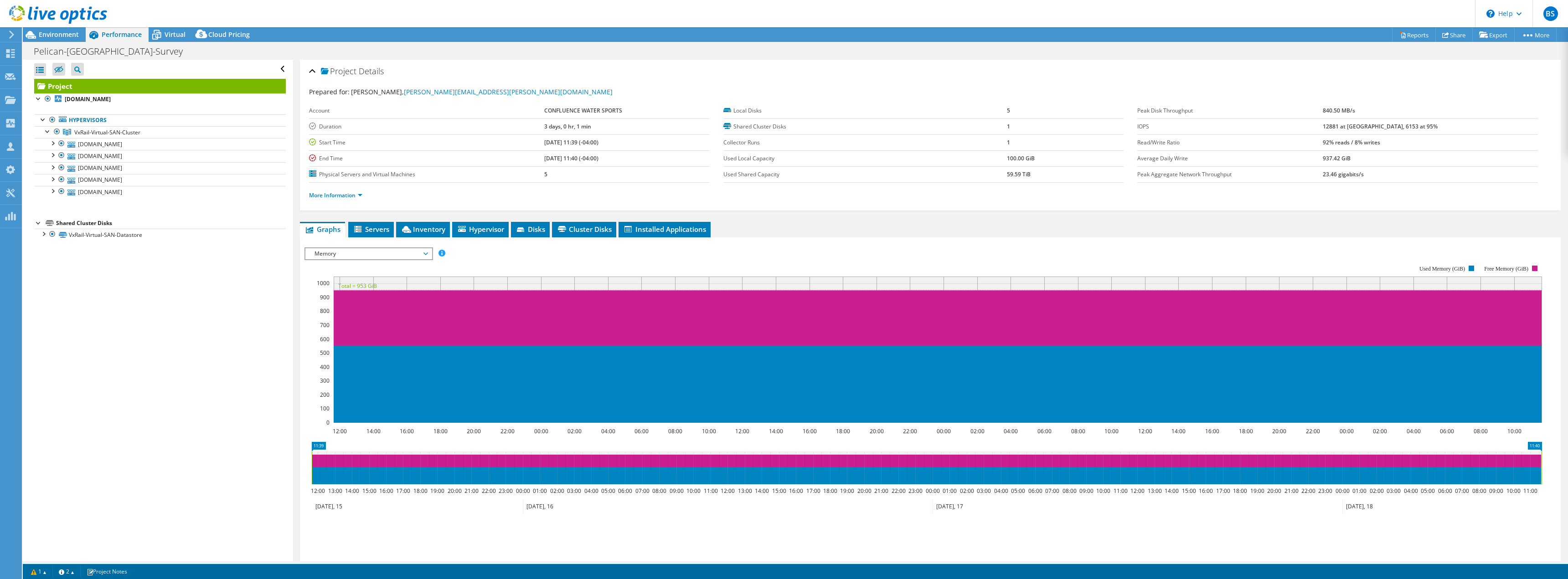
click at [362, 257] on span "Memory" at bounding box center [368, 254] width 117 height 11
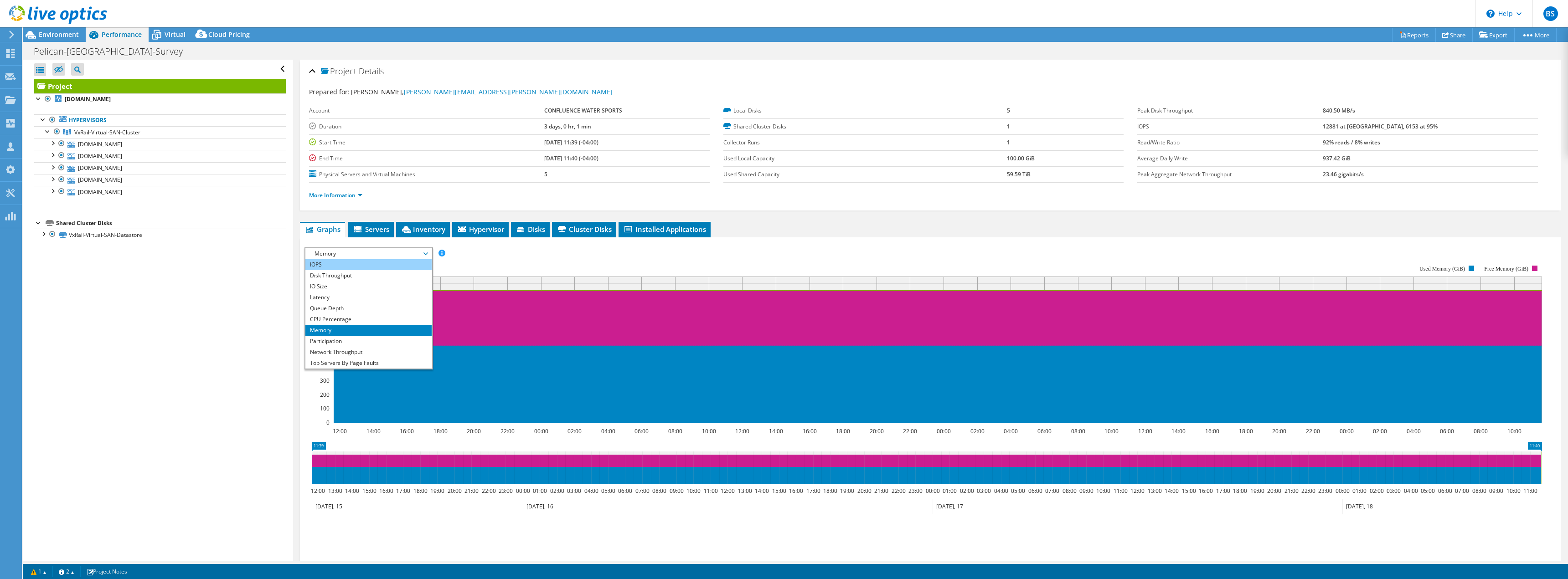
click at [348, 264] on li "IOPS" at bounding box center [368, 265] width 126 height 11
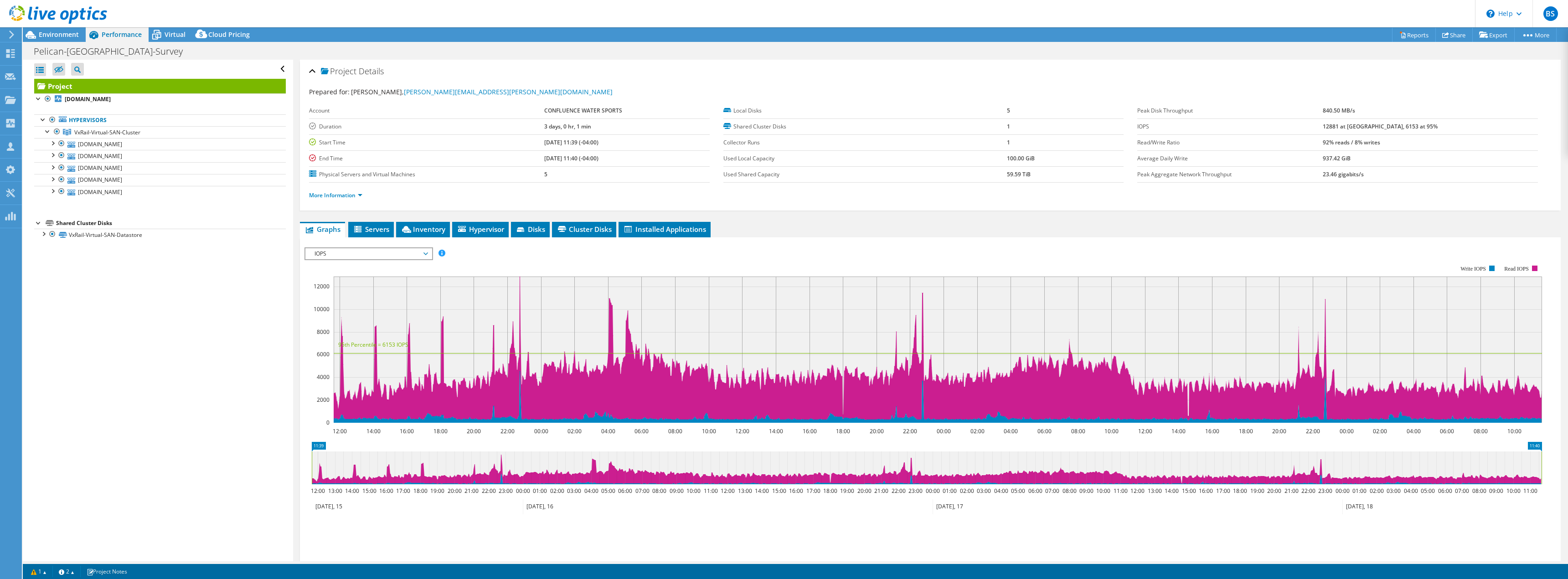
click at [377, 254] on span "IOPS" at bounding box center [368, 254] width 117 height 11
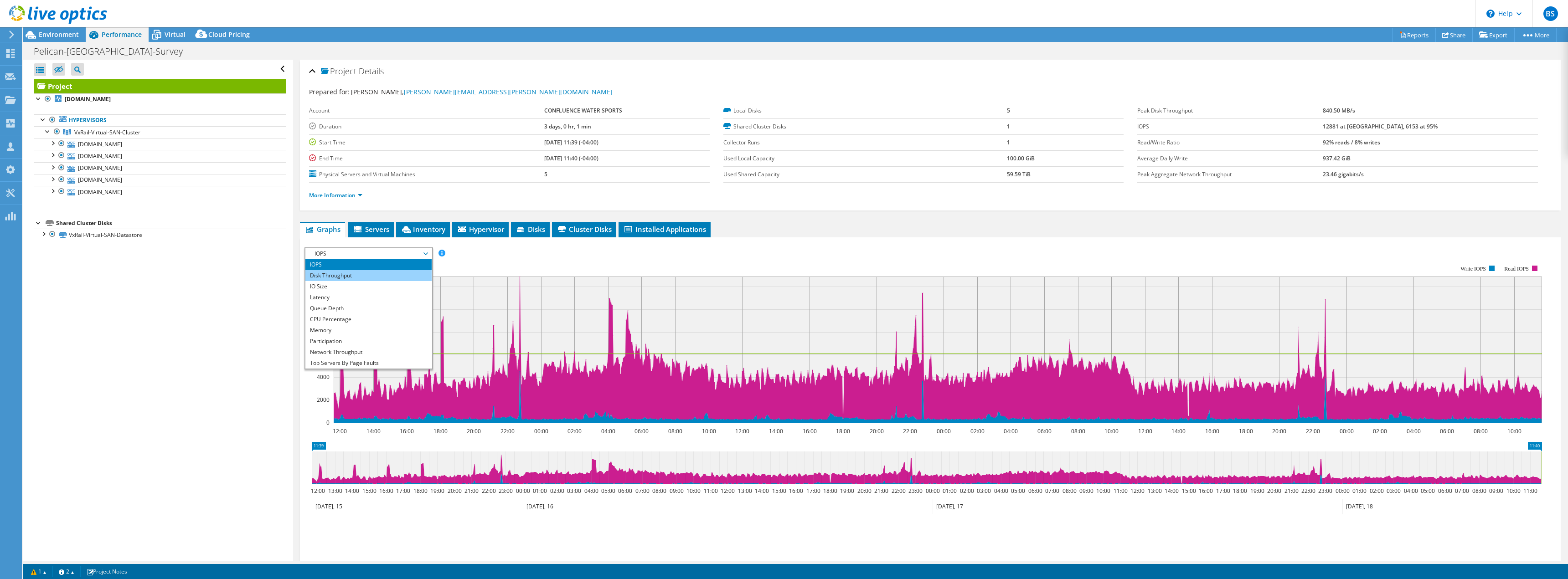
click at [354, 277] on li "Disk Throughput" at bounding box center [368, 276] width 126 height 11
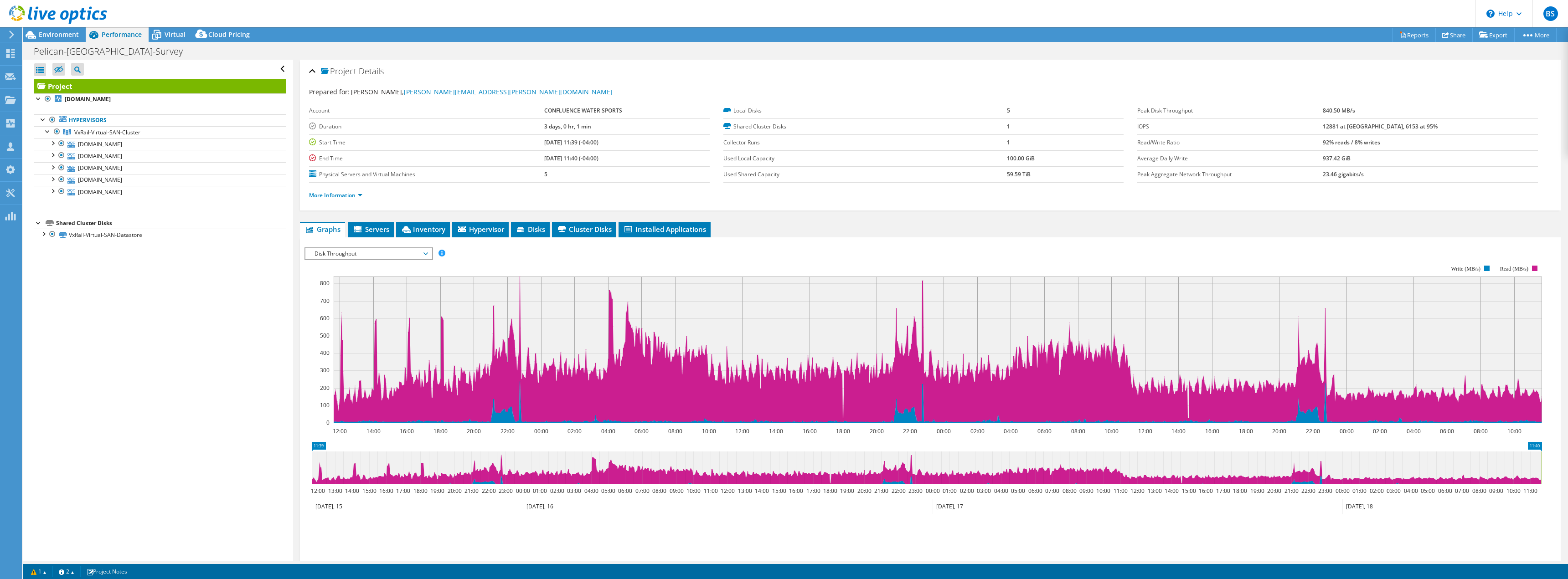
click at [379, 257] on span "Disk Throughput" at bounding box center [368, 254] width 117 height 11
click at [326, 286] on li "IO Size" at bounding box center [368, 286] width 126 height 11
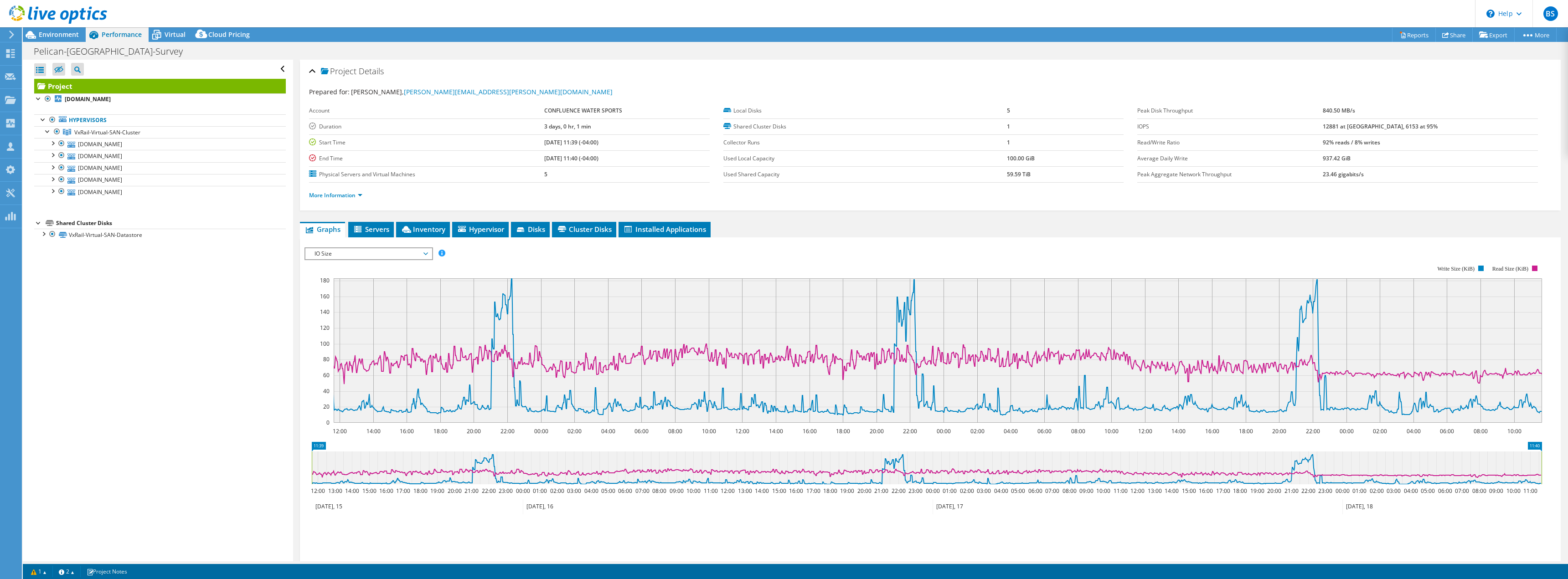
click at [353, 255] on span "IO Size" at bounding box center [368, 254] width 117 height 11
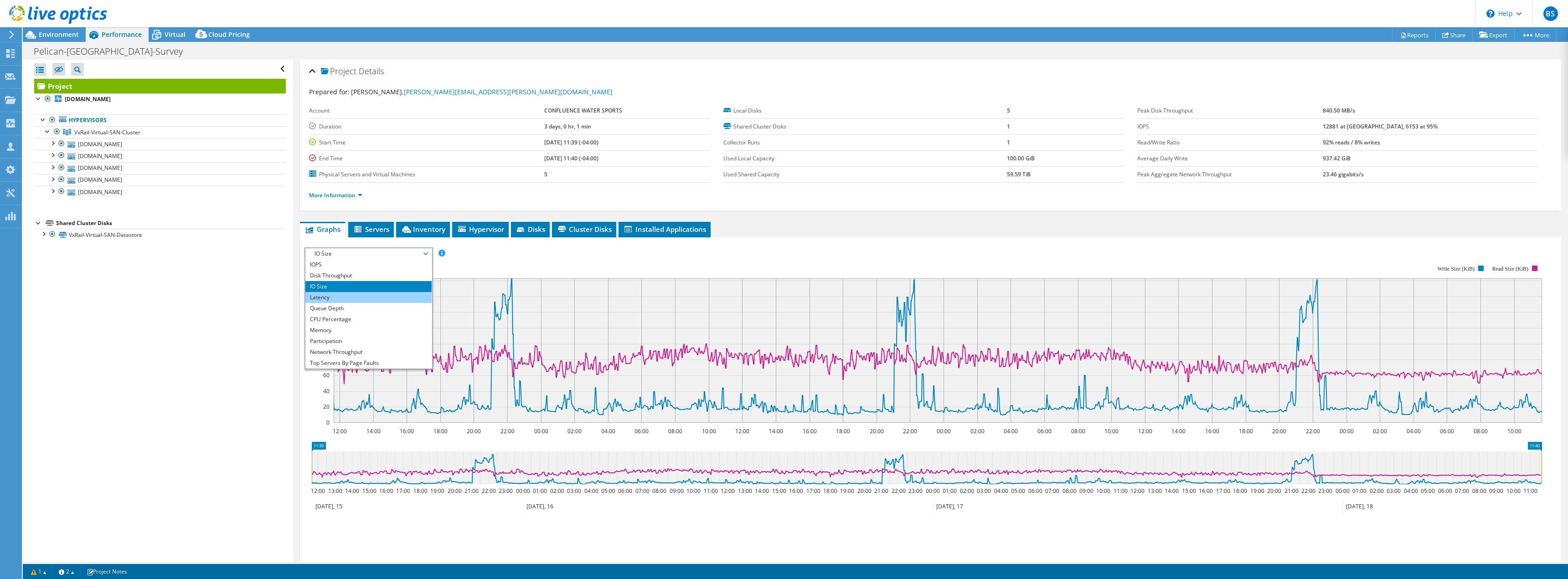
click at [342, 301] on li "Latency" at bounding box center [368, 297] width 126 height 11
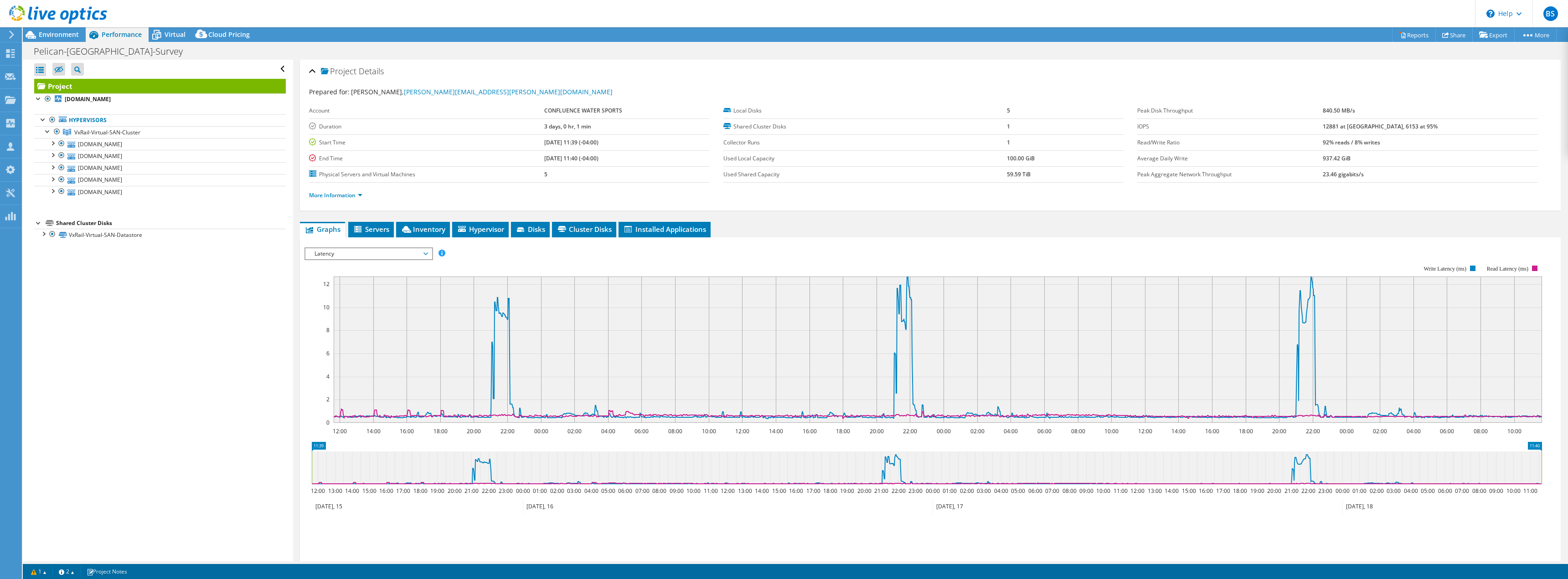
click at [349, 252] on span "Latency" at bounding box center [368, 254] width 117 height 11
click at [339, 322] on li "CPU Percentage" at bounding box center [368, 319] width 126 height 11
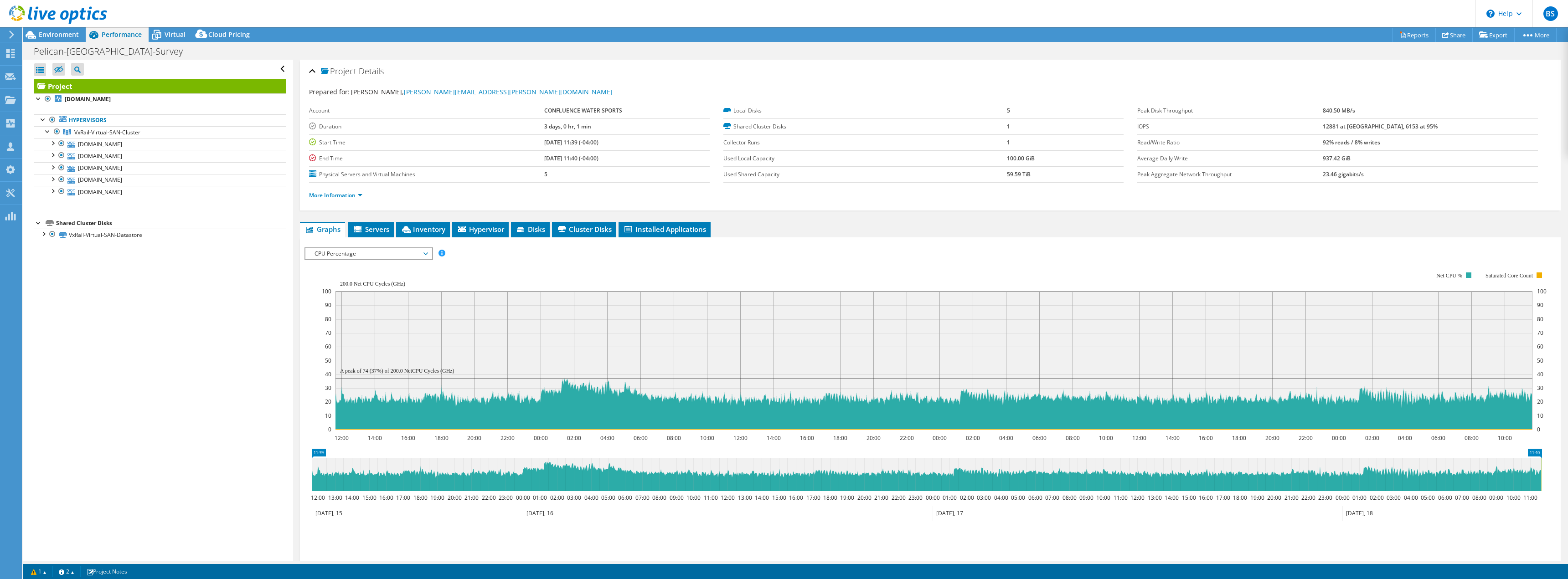
click at [361, 252] on span "CPU Percentage" at bounding box center [368, 254] width 117 height 11
click at [332, 331] on li "Memory" at bounding box center [368, 330] width 126 height 11
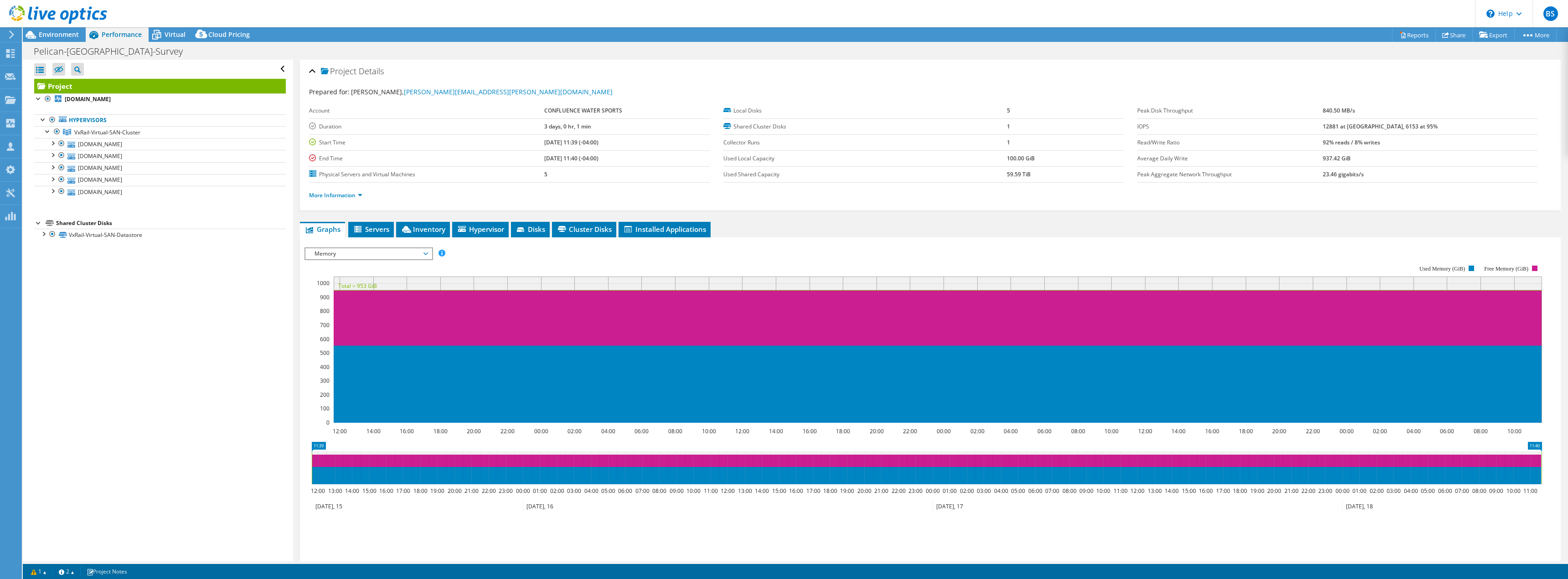
click at [349, 254] on span "Memory" at bounding box center [368, 254] width 117 height 11
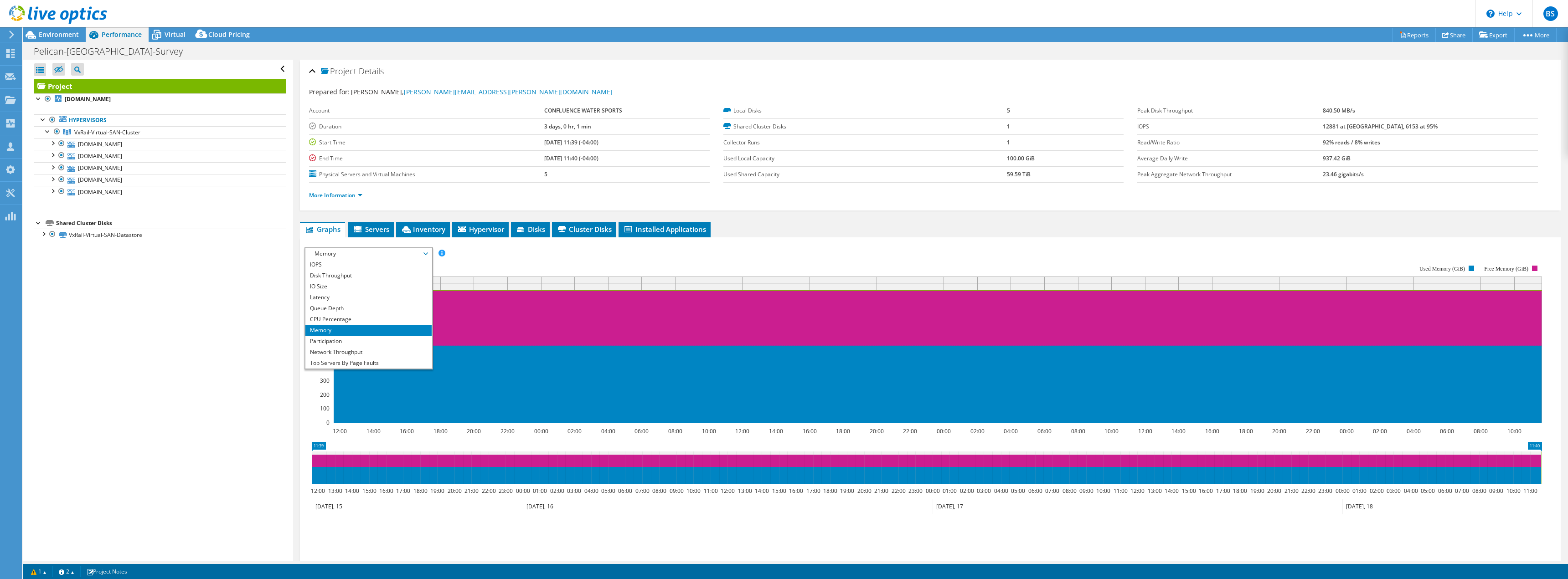
click at [296, 229] on div "Project Details Prepared for: Jon Vallier, jon.vallier@kayaker.com Account CONF…" at bounding box center [931, 340] width 1275 height 561
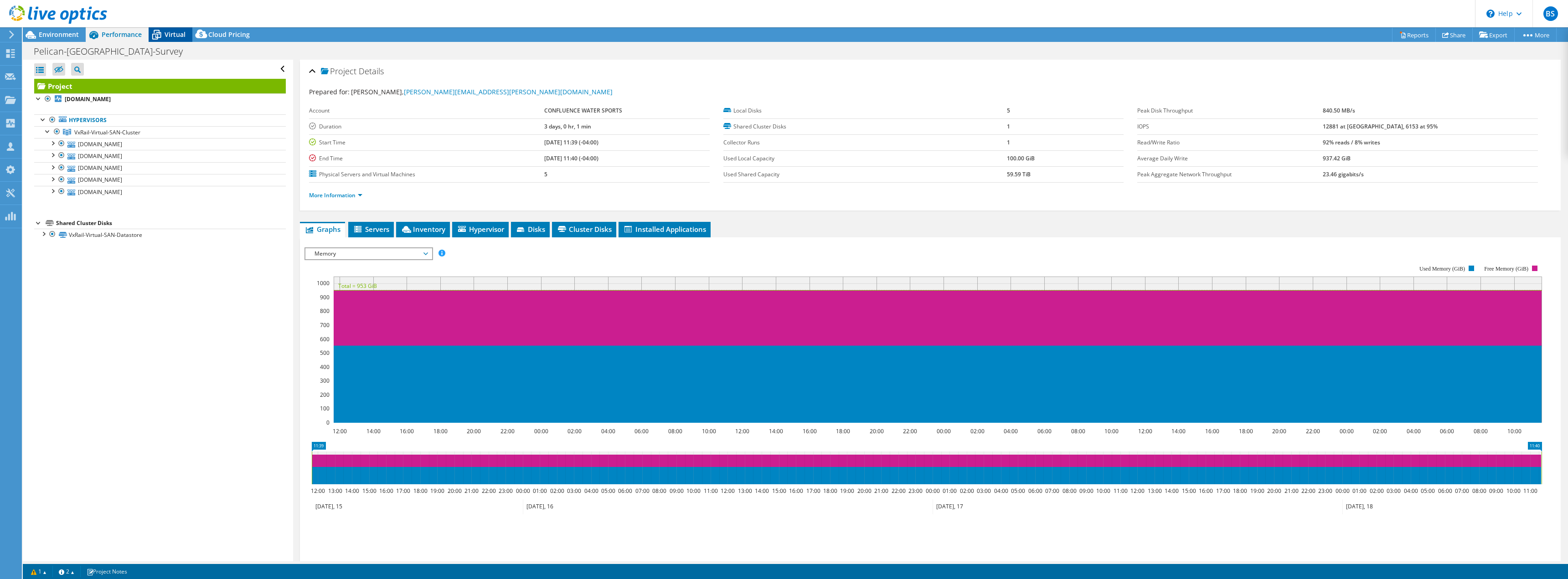
click at [181, 31] on span "Virtual" at bounding box center [175, 34] width 21 height 9
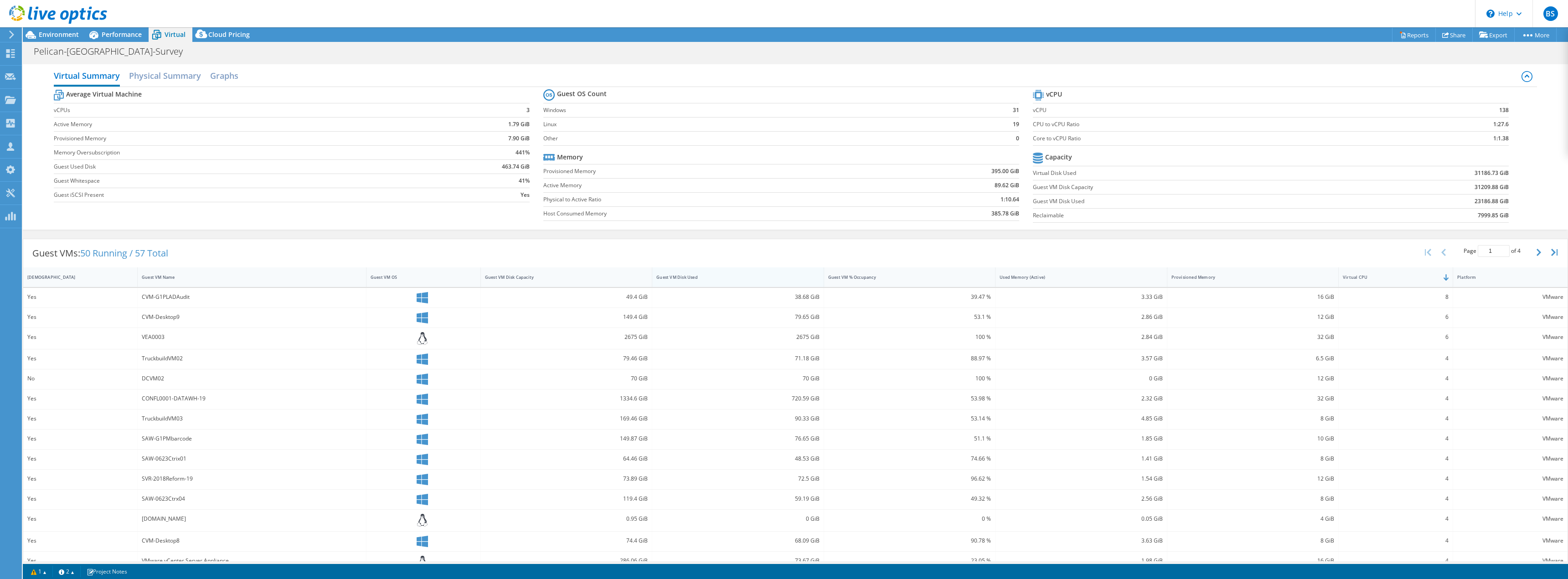
click at [729, 279] on div "Guest VM Disk Used" at bounding box center [732, 277] width 152 height 6
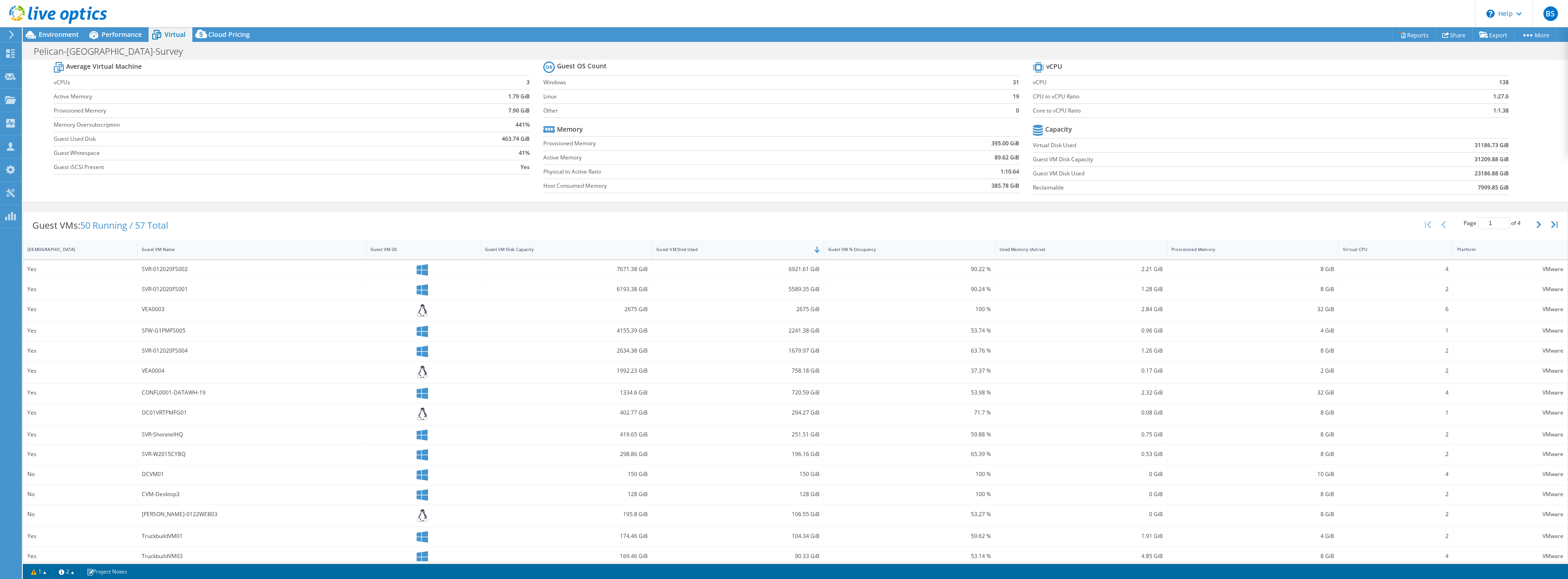
scroll to position [38, 0]
drag, startPoint x: 788, startPoint y: 359, endPoint x: 816, endPoint y: 359, distance: 28.0
click at [816, 359] on div "758.18 GiB" at bounding box center [737, 360] width 163 height 10
drag, startPoint x: 793, startPoint y: 299, endPoint x: 813, endPoint y: 299, distance: 20.0
click at [813, 299] on div "2675 GiB" at bounding box center [737, 299] width 163 height 10
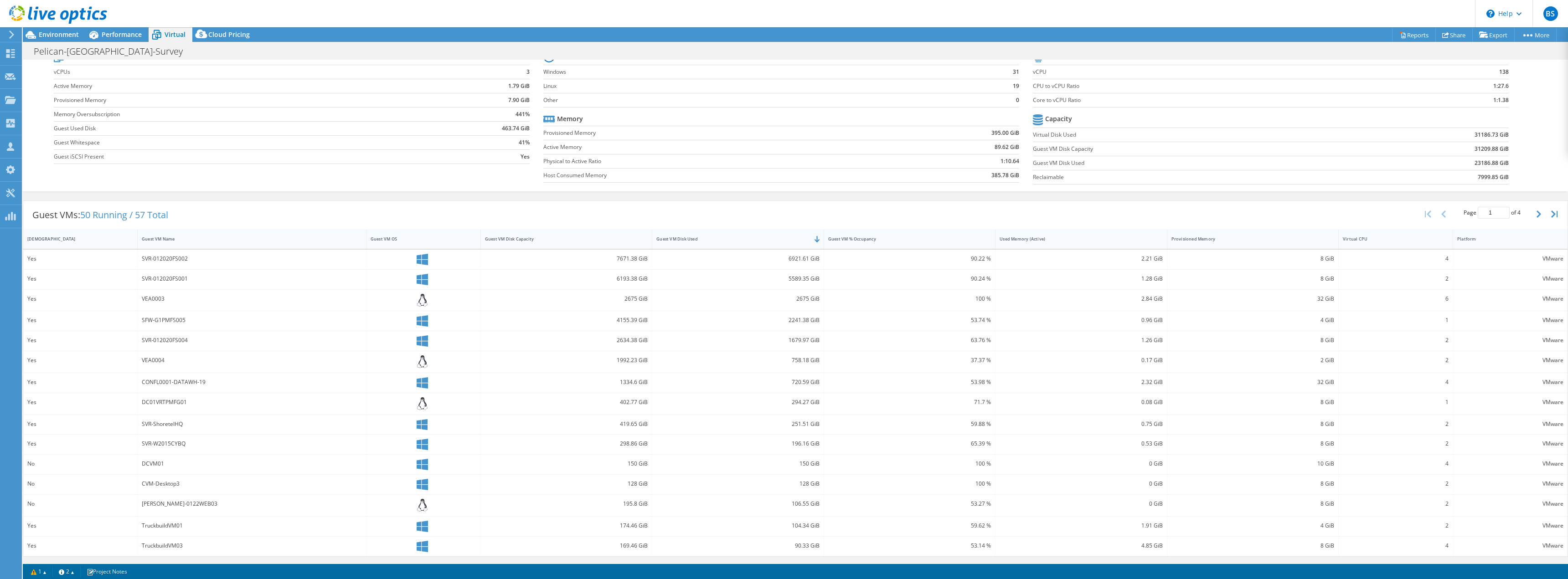
click at [198, 338] on div "SVR-012020FS004" at bounding box center [252, 340] width 220 height 10
click at [194, 338] on div "SVR-012020FS004" at bounding box center [252, 340] width 220 height 10
drag, startPoint x: 137, startPoint y: 338, endPoint x: 197, endPoint y: 342, distance: 60.1
click at [197, 342] on div "Yes SVR-012020FS004 2634.38 GiB 1679.97 GiB 63.76 % 1.26 GiB 8 GiB 2 VMware" at bounding box center [795, 341] width 1544 height 19
drag, startPoint x: 142, startPoint y: 318, endPoint x: 186, endPoint y: 319, distance: 44.0
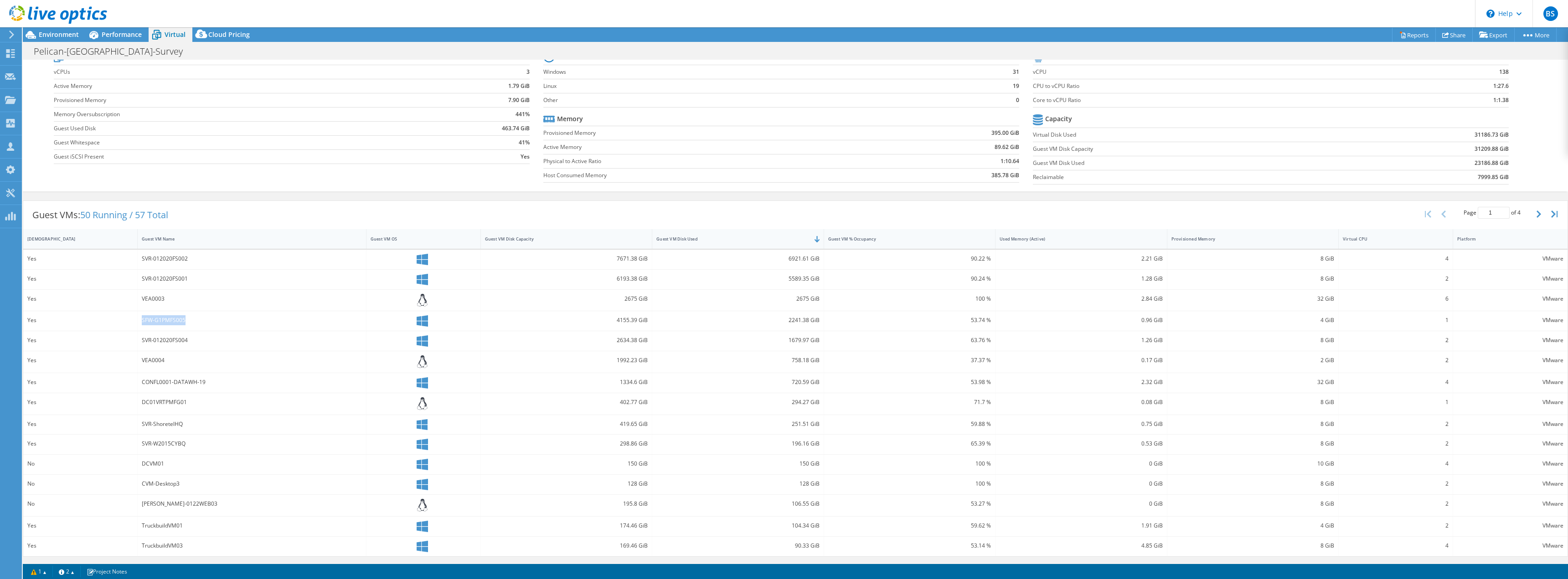
click at [186, 319] on div "SFW-G1PMFS005" at bounding box center [252, 320] width 220 height 10
click at [170, 255] on div "SVR-012020FS002" at bounding box center [252, 258] width 220 height 10
click at [172, 275] on div "SVR-012020FS001" at bounding box center [252, 279] width 220 height 10
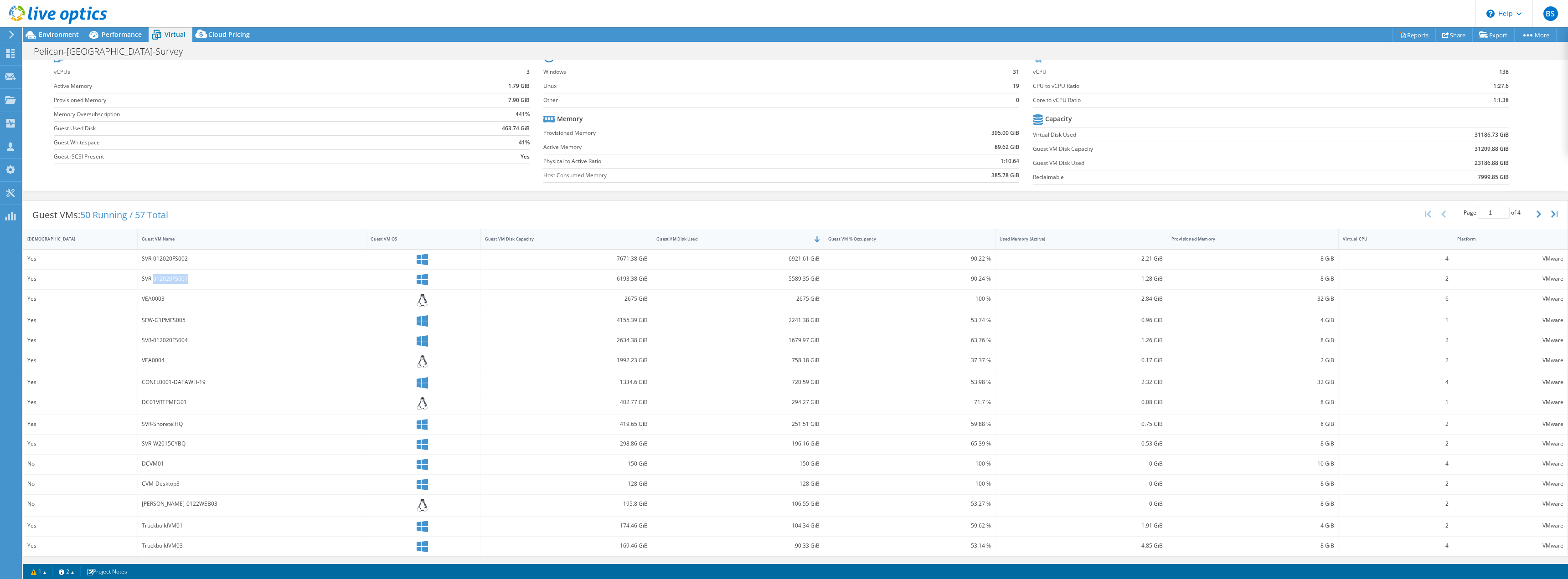
click at [172, 275] on div "SVR-012020FS001" at bounding box center [252, 279] width 220 height 10
click at [161, 318] on div "SFW-G1PMFS005" at bounding box center [252, 320] width 220 height 10
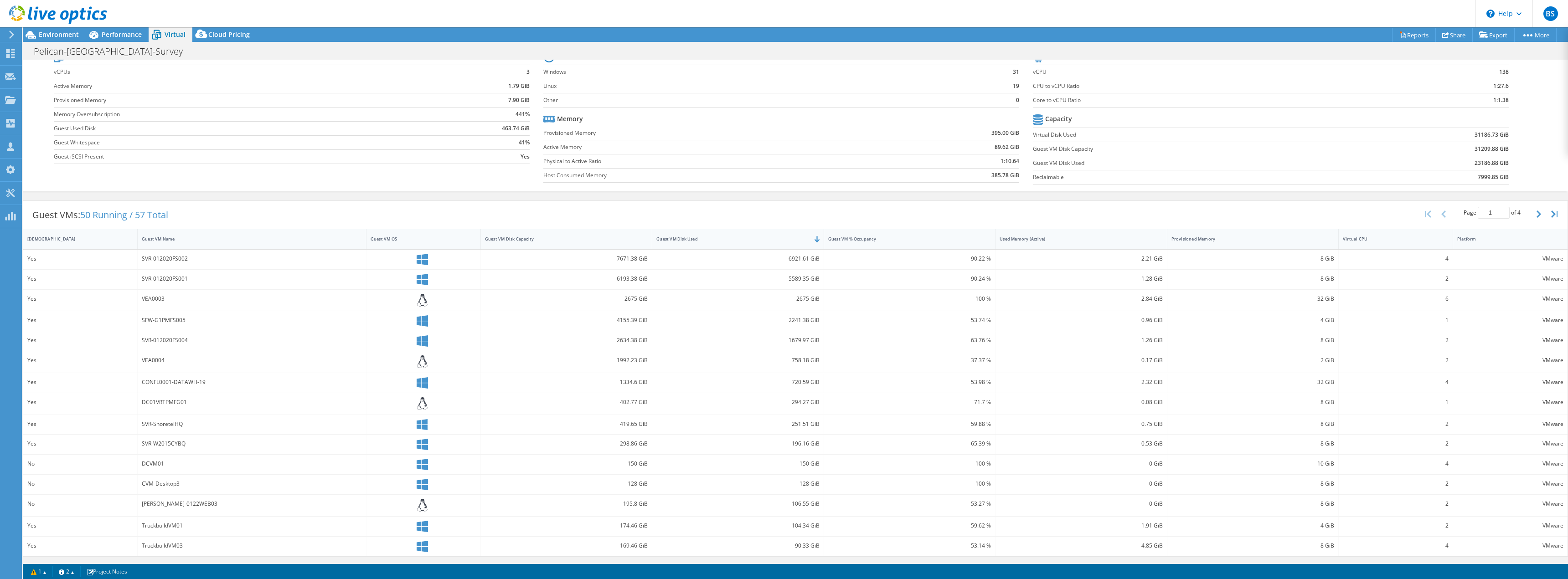
click at [163, 341] on div "SVR-012020FS004" at bounding box center [252, 340] width 220 height 10
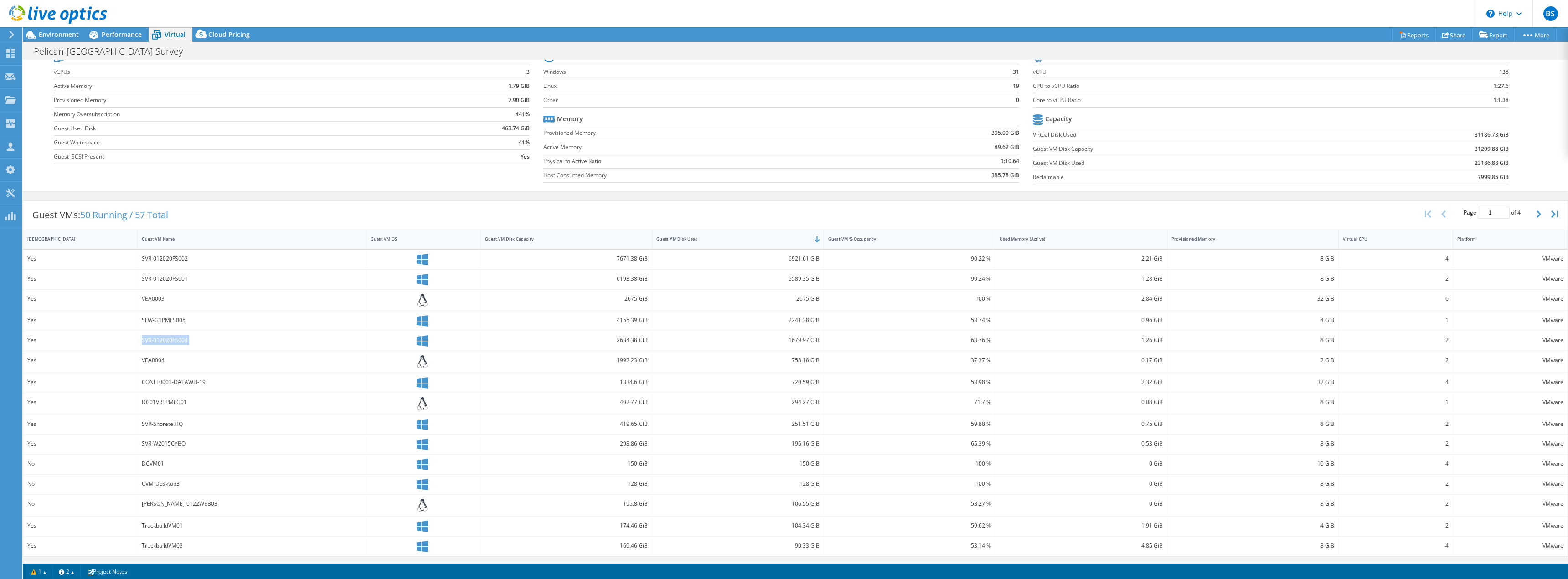
click at [163, 340] on div "SVR-012020FS004" at bounding box center [252, 340] width 220 height 10
click at [875, 237] on div "Provisioned Memory" at bounding box center [1247, 239] width 152 height 6
click at [875, 242] on div "Virtual CPU" at bounding box center [1390, 242] width 95 height 6
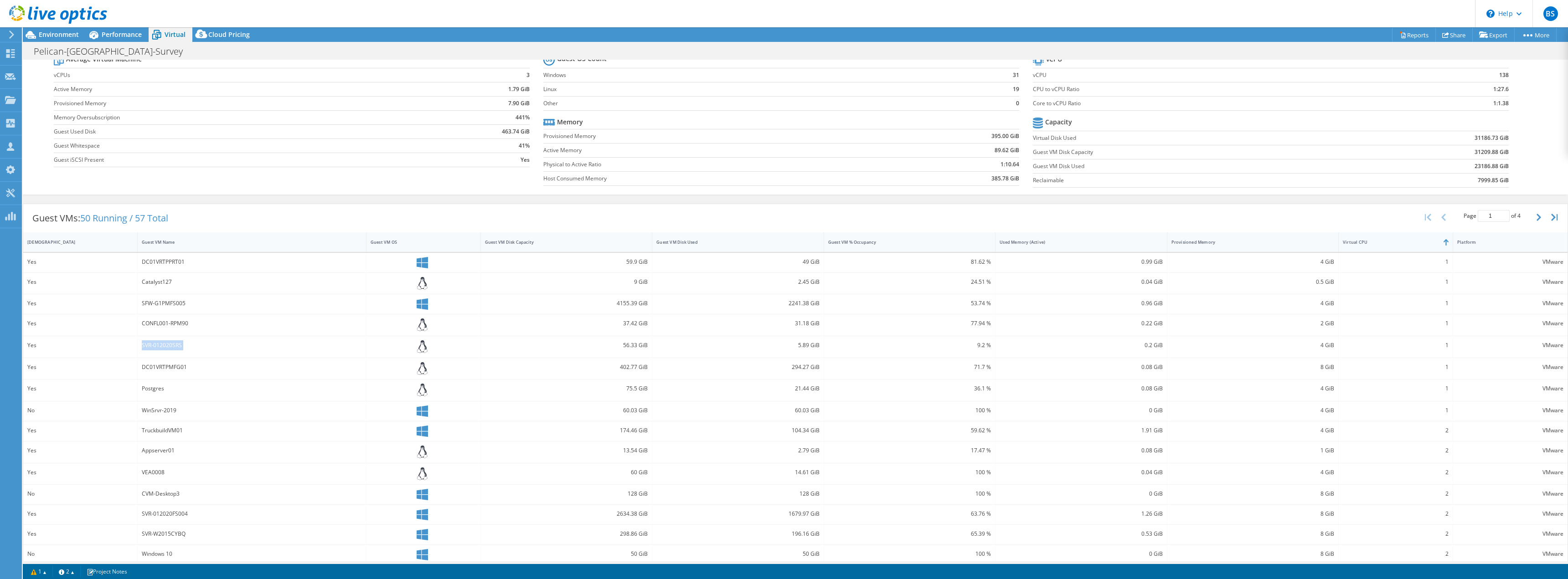
click at [875, 242] on div "Virtual CPU" at bounding box center [1390, 242] width 95 height 6
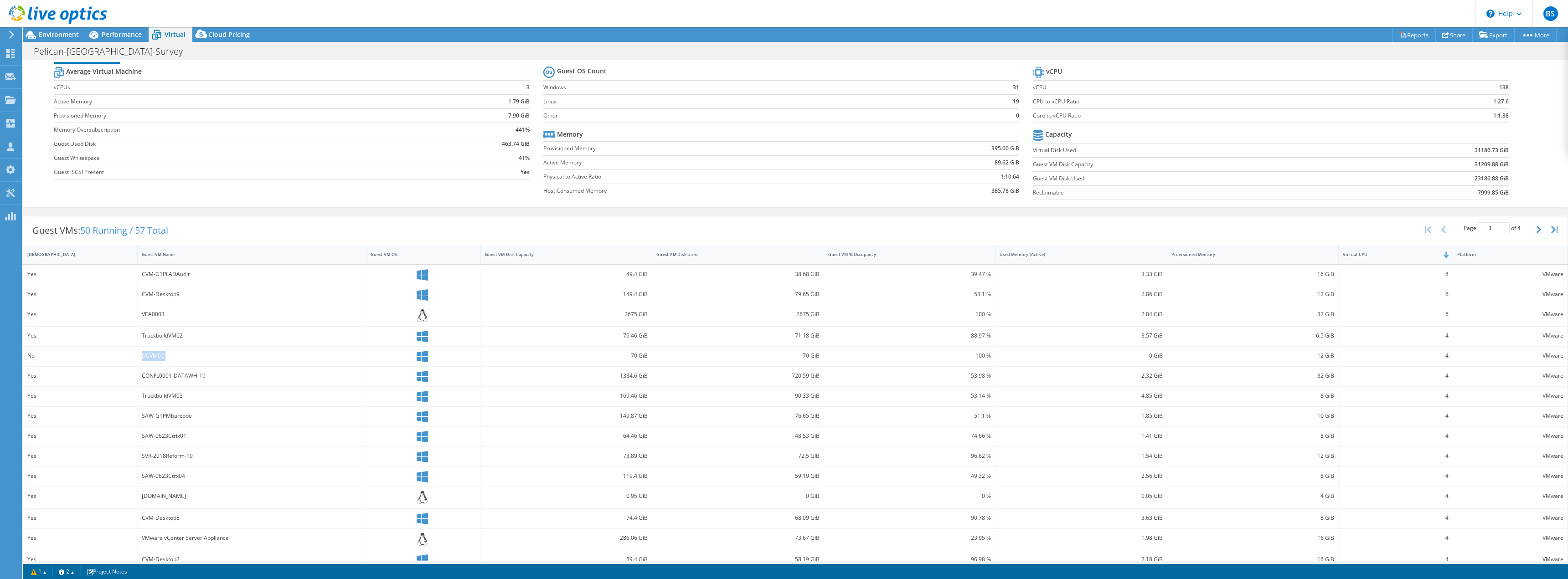
scroll to position [0, 0]
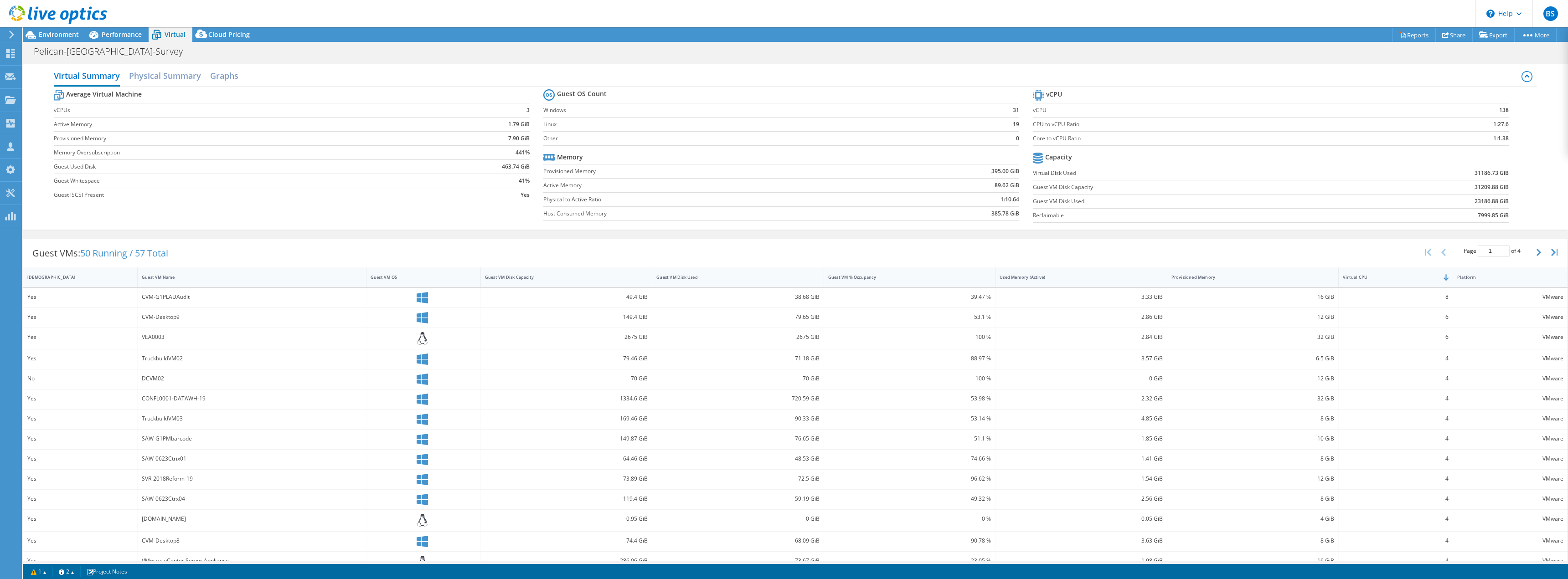
click at [875, 108] on td "138" at bounding box center [1454, 109] width 108 height 14
drag, startPoint x: 1492, startPoint y: 110, endPoint x: 1501, endPoint y: 106, distance: 9.8
click at [875, 106] on td "138" at bounding box center [1454, 109] width 108 height 14
drag, startPoint x: 984, startPoint y: 172, endPoint x: 1010, endPoint y: 168, distance: 26.3
click at [875, 168] on td "395.00 GiB" at bounding box center [950, 171] width 138 height 14
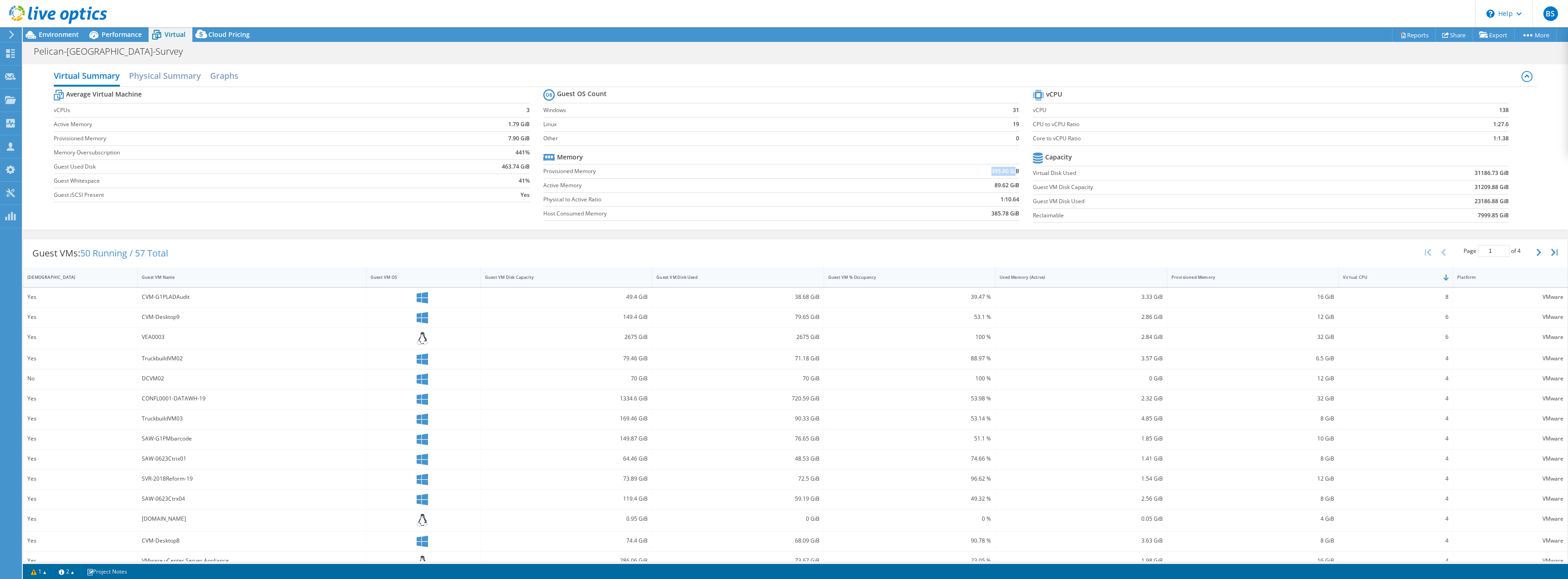
click at [875, 171] on b "395.00 GiB" at bounding box center [1006, 171] width 28 height 9
drag, startPoint x: 987, startPoint y: 171, endPoint x: 1013, endPoint y: 172, distance: 26.0
click at [875, 172] on b "395.00 GiB" at bounding box center [1006, 171] width 28 height 9
click at [875, 177] on td "395.00 GiB" at bounding box center [950, 171] width 138 height 14
click at [875, 112] on b "138" at bounding box center [1504, 110] width 10 height 9
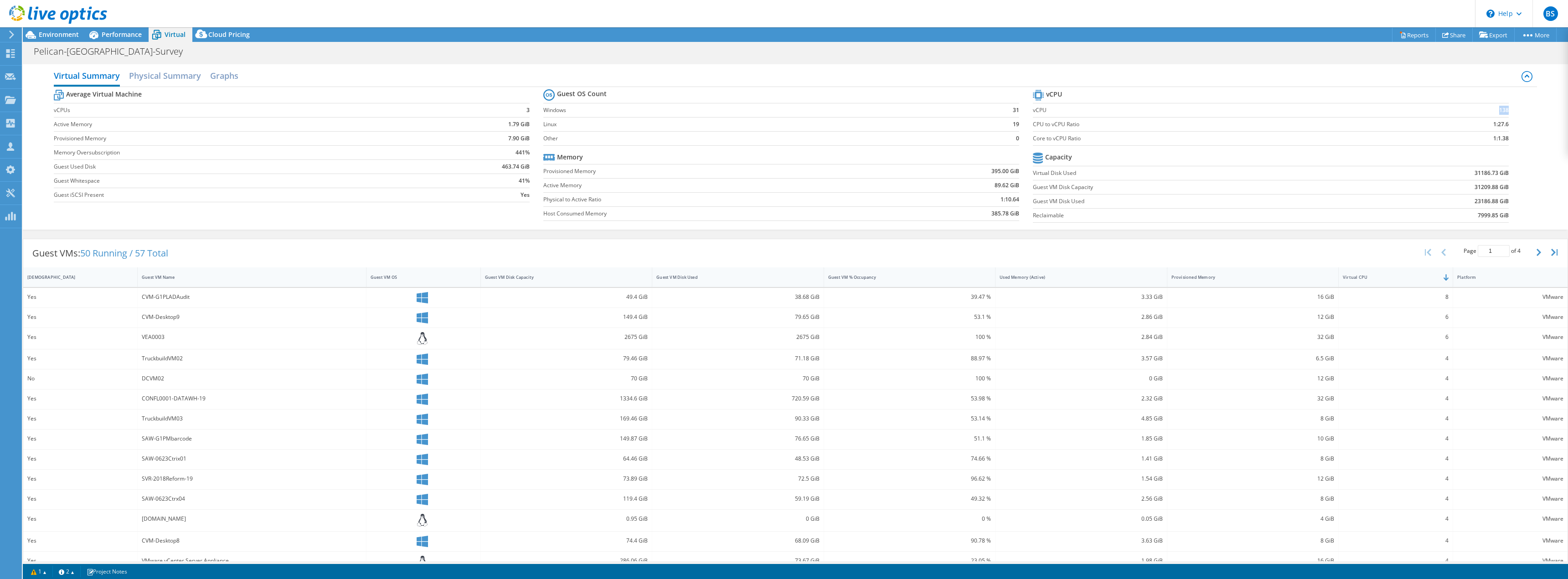
drag, startPoint x: 1494, startPoint y: 111, endPoint x: 1502, endPoint y: 107, distance: 8.9
click at [875, 107] on b "138" at bounding box center [1504, 110] width 10 height 9
